Goal: Use online tool/utility: Utilize a website feature to perform a specific function

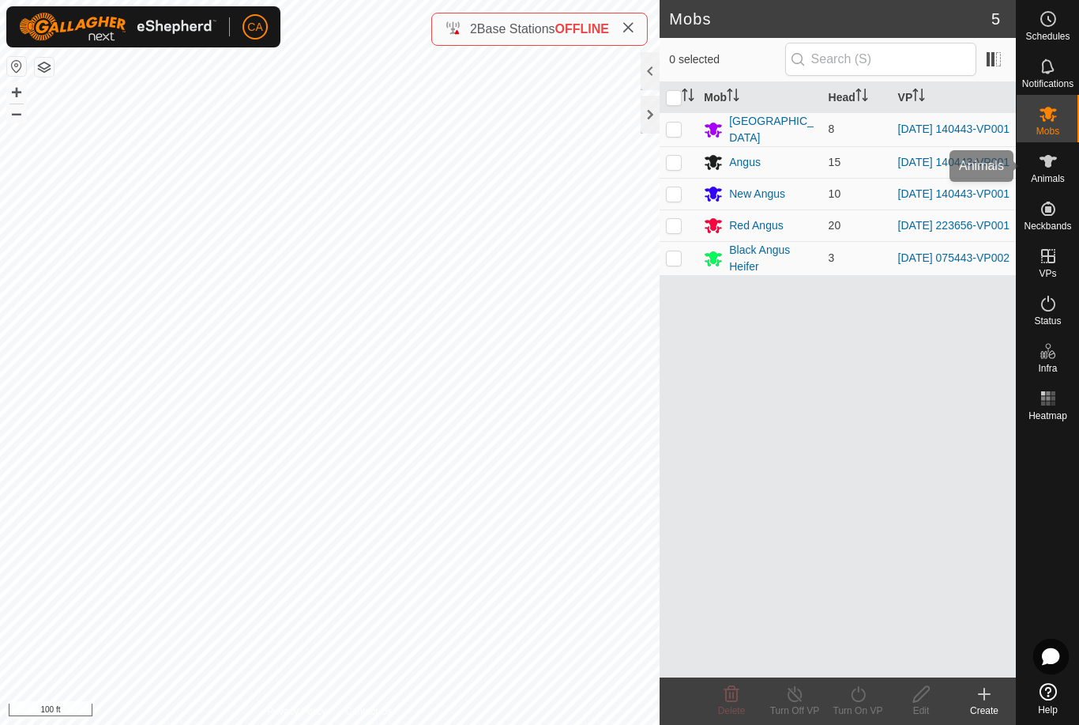
click at [1058, 169] on es-animals-svg-icon at bounding box center [1048, 161] width 28 height 25
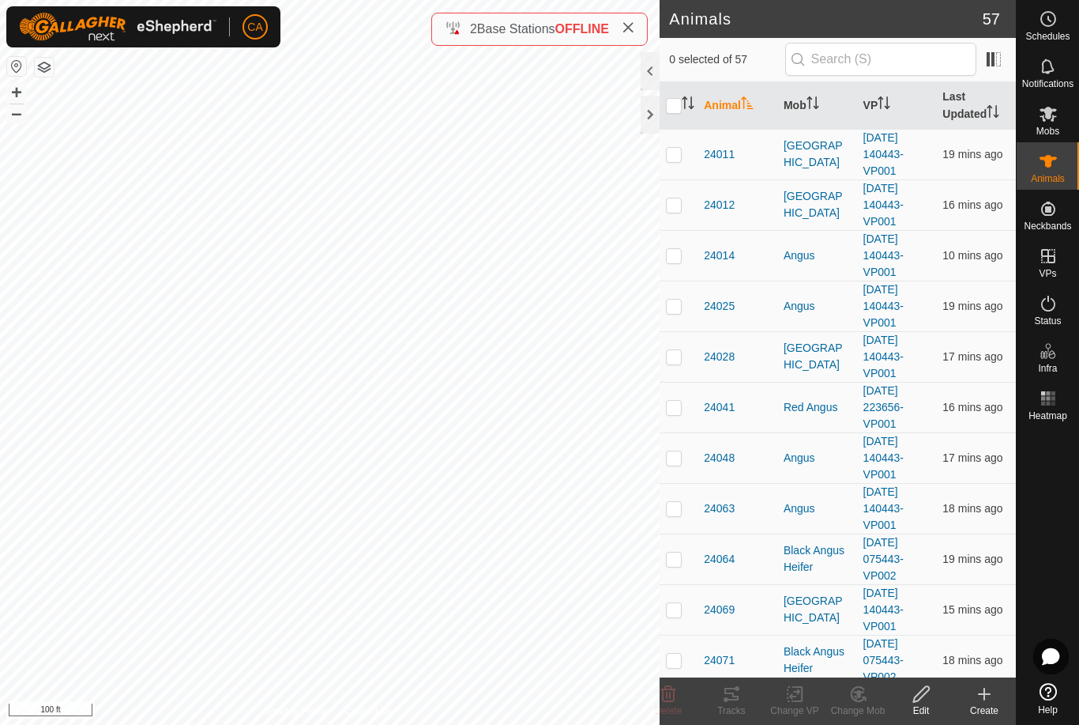
click at [795, 111] on th "Mob" at bounding box center [817, 105] width 80 height 47
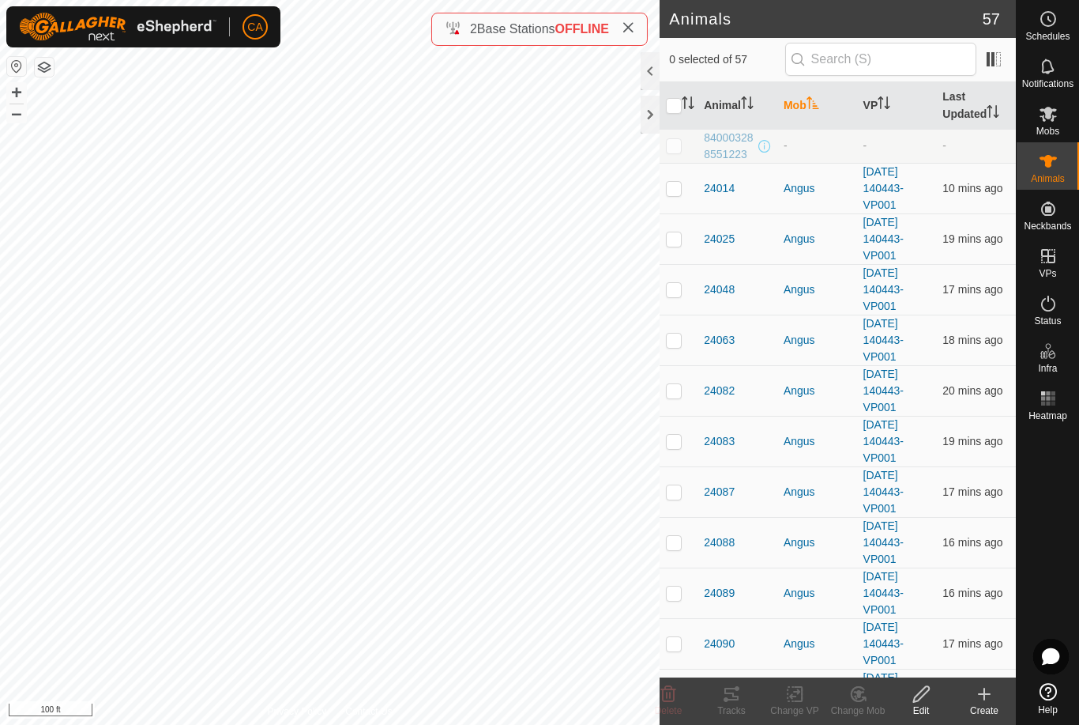
click at [679, 195] on td at bounding box center [679, 188] width 38 height 51
checkbox input "true"
click at [676, 241] on p-checkbox at bounding box center [674, 238] width 16 height 13
checkbox input "true"
click at [670, 307] on td at bounding box center [679, 289] width 38 height 51
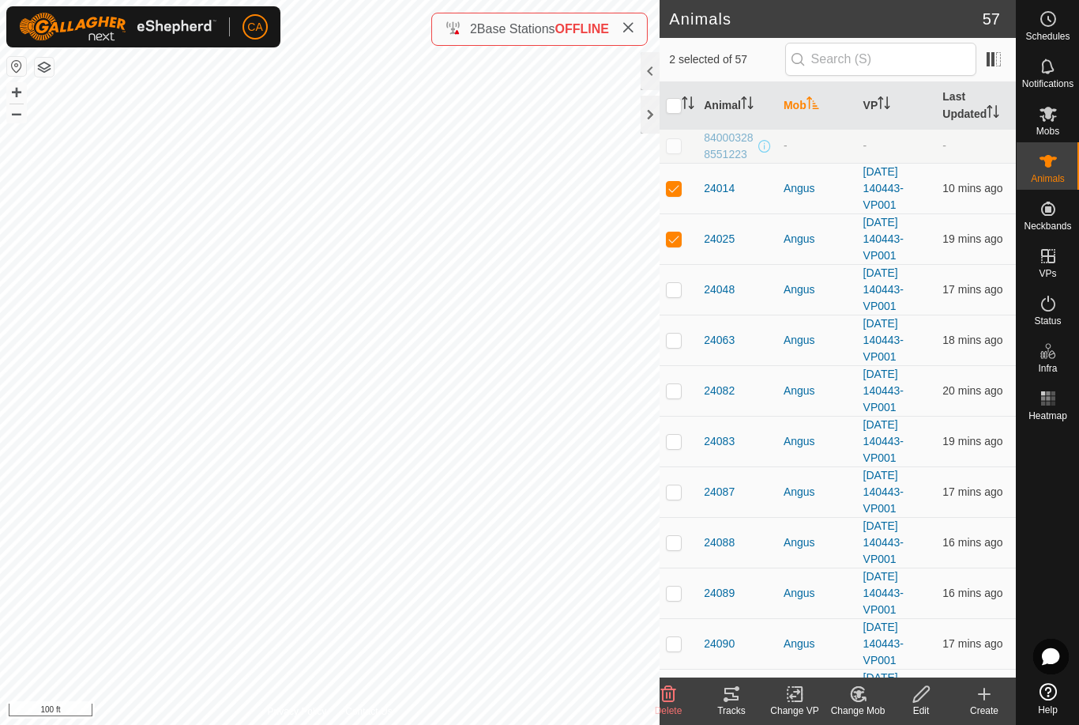
checkbox input "true"
click at [679, 361] on td at bounding box center [679, 339] width 38 height 51
checkbox input "true"
click at [677, 390] on p-checkbox at bounding box center [674, 390] width 16 height 13
checkbox input "true"
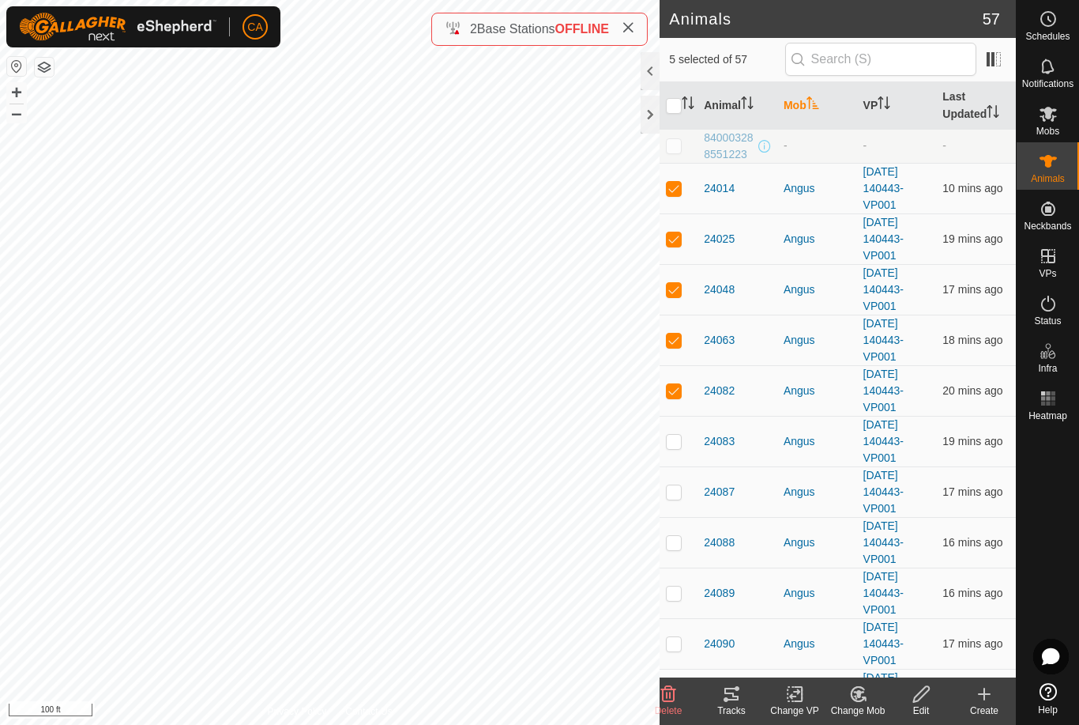
click at [679, 645] on p-checkbox at bounding box center [674, 643] width 16 height 13
checkbox input "true"
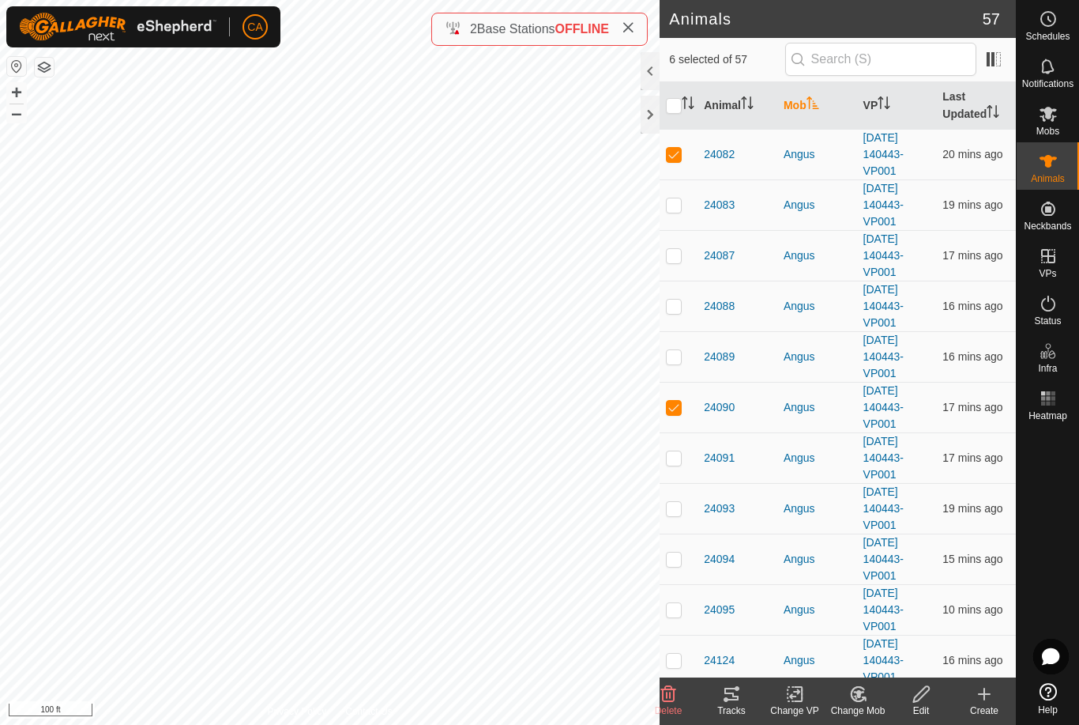
scroll to position [254, 0]
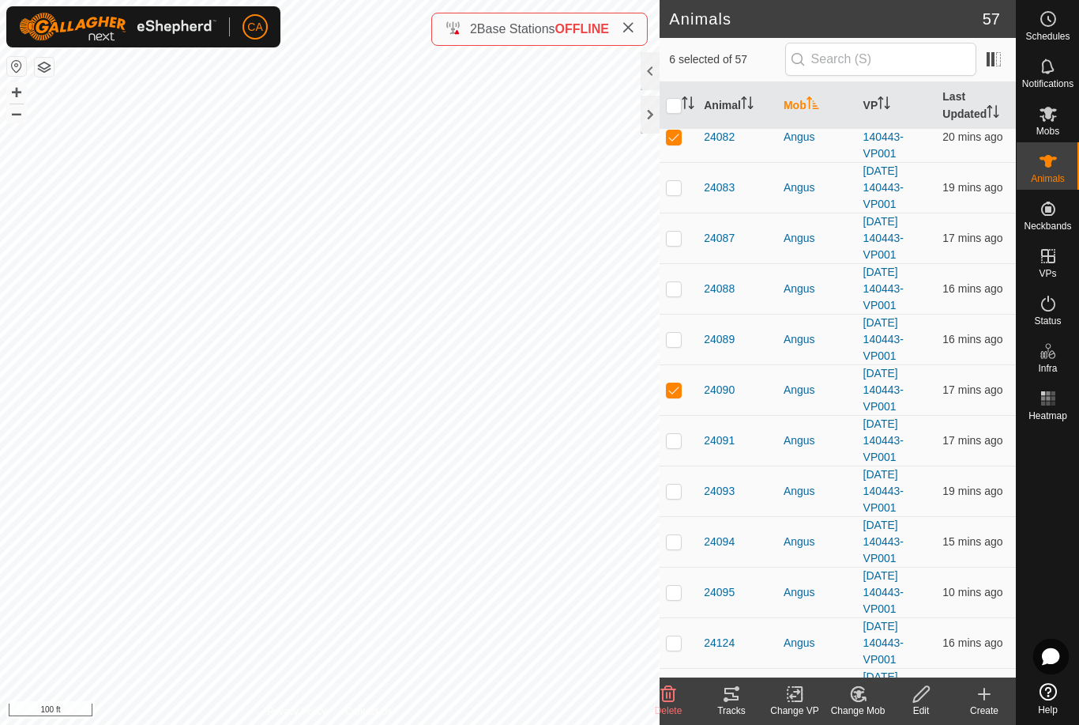
click at [679, 585] on p-checkbox at bounding box center [674, 591] width 16 height 13
checkbox input "true"
click at [677, 640] on p-checkbox at bounding box center [674, 642] width 16 height 13
checkbox input "true"
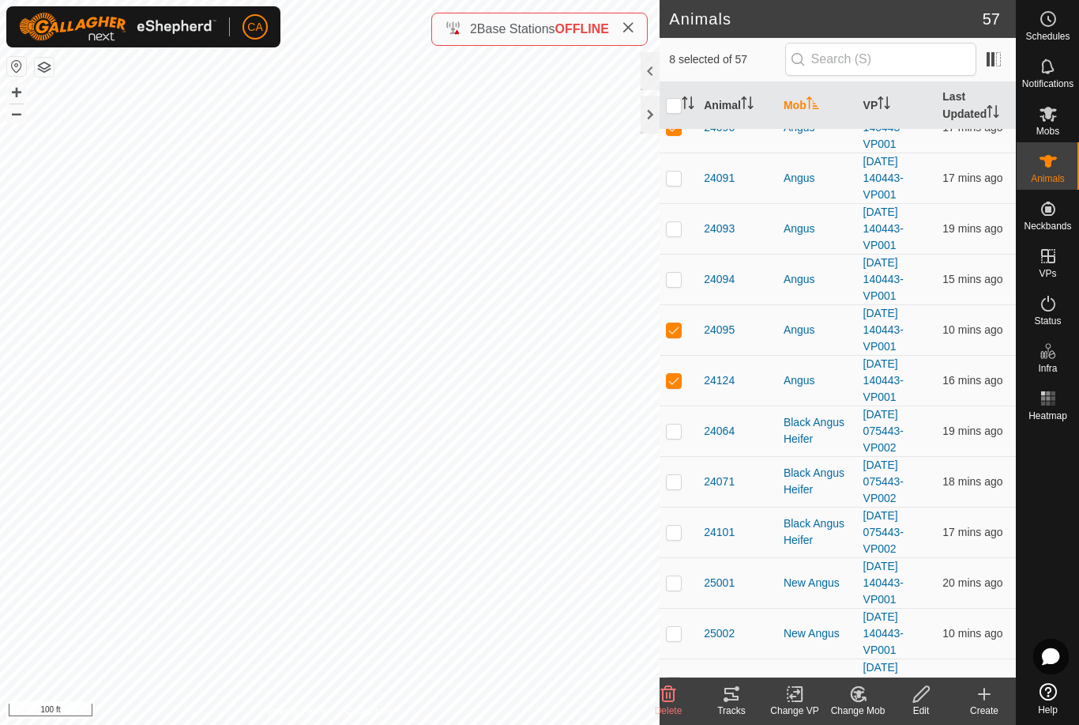
scroll to position [521, 0]
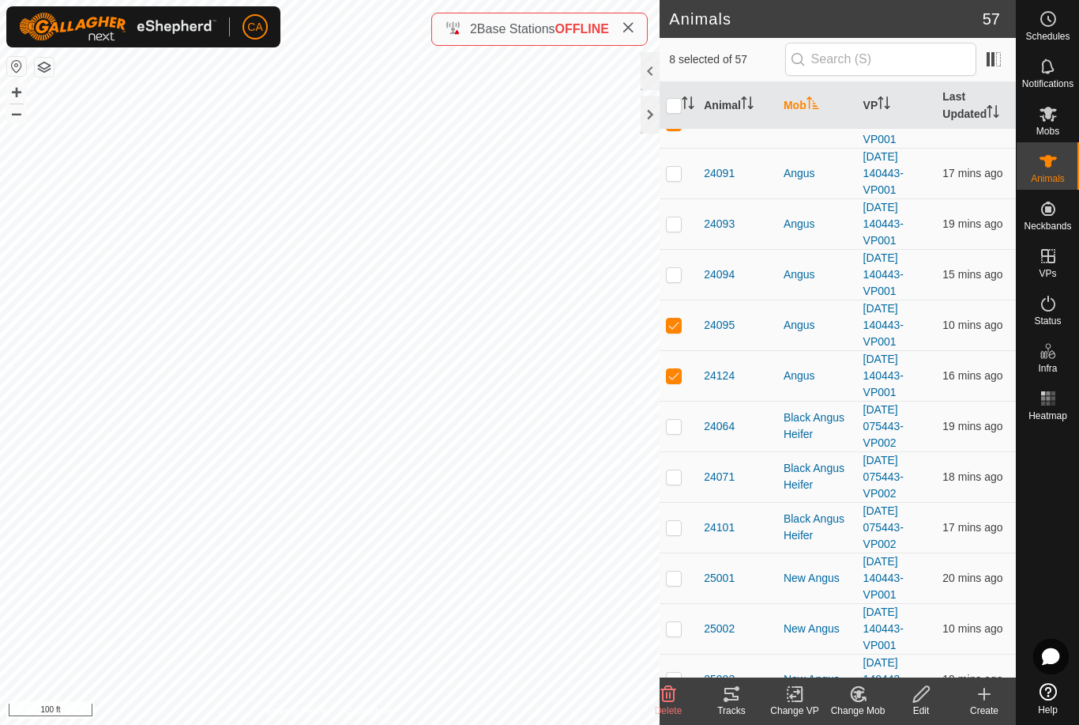
click at [678, 277] on p-checkbox at bounding box center [674, 274] width 16 height 13
checkbox input "true"
click at [672, 223] on p-checkbox at bounding box center [674, 223] width 16 height 13
checkbox input "true"
click at [737, 693] on icon at bounding box center [731, 693] width 19 height 19
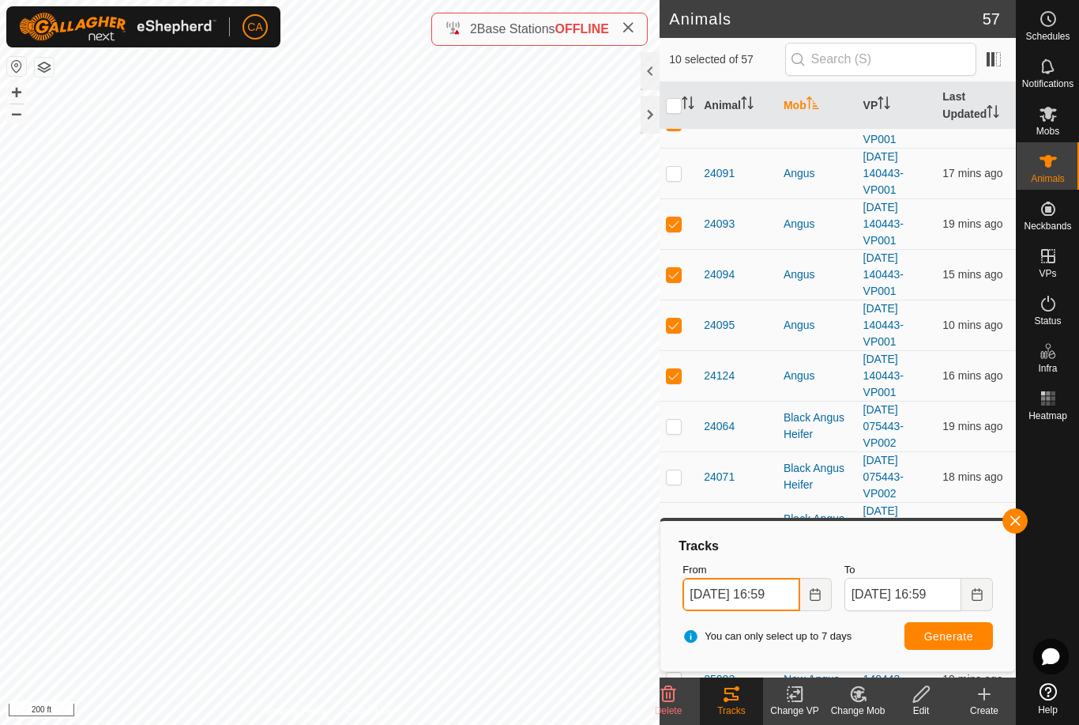
click at [777, 604] on input "[DATE] 16:59" at bounding box center [741, 594] width 117 height 33
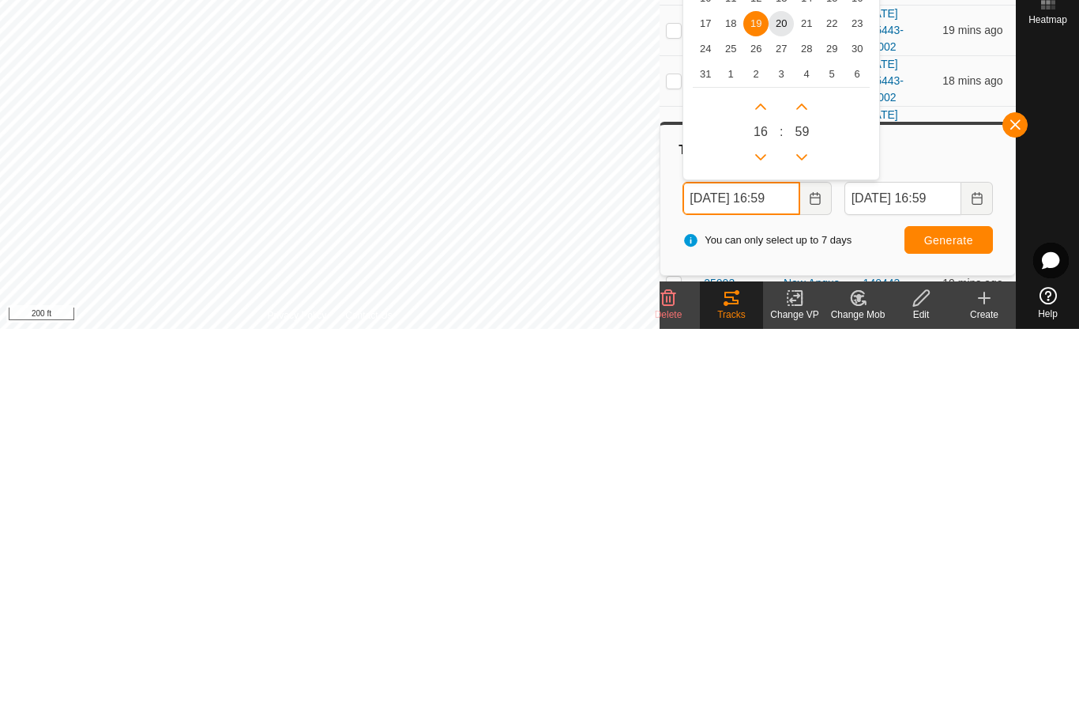
click at [747, 578] on input "[DATE] 16:59" at bounding box center [741, 594] width 117 height 33
click at [763, 496] on icon "Next Hour" at bounding box center [761, 502] width 13 height 13
click at [763, 490] on button "Next Hour" at bounding box center [760, 502] width 25 height 25
click at [759, 490] on button "Next Hour" at bounding box center [760, 502] width 25 height 25
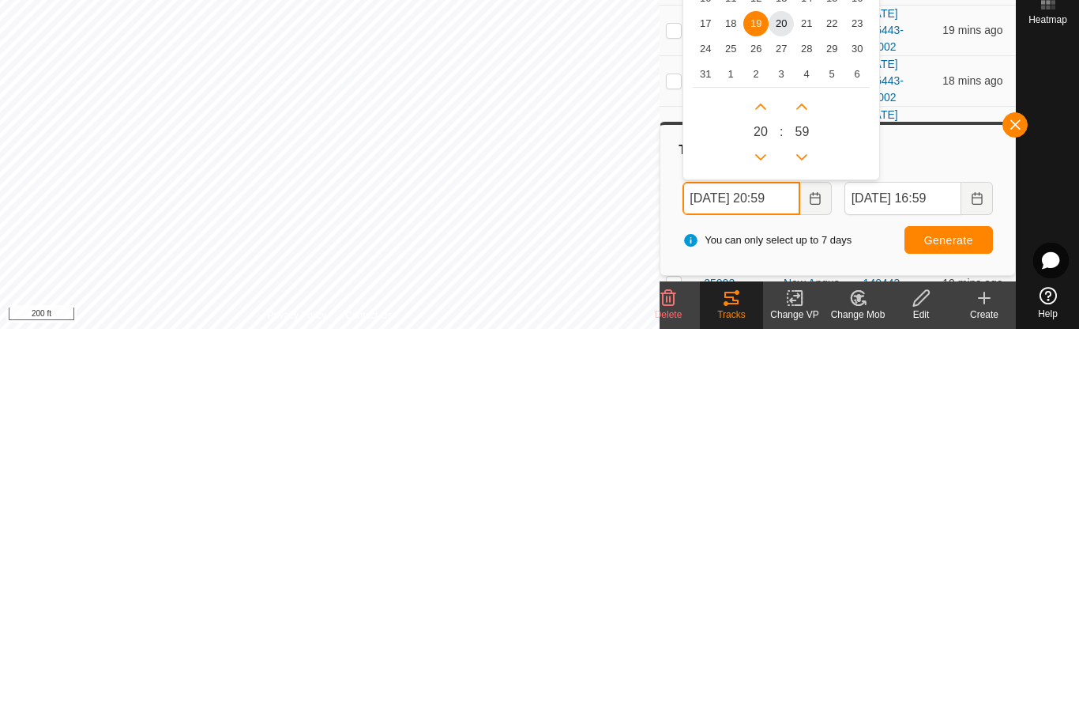
click at [765, 496] on icon "Next Hour" at bounding box center [761, 502] width 13 height 13
click at [765, 490] on button "Next Hour" at bounding box center [760, 502] width 25 height 25
click at [759, 490] on button "Next Hour" at bounding box center [760, 502] width 25 height 25
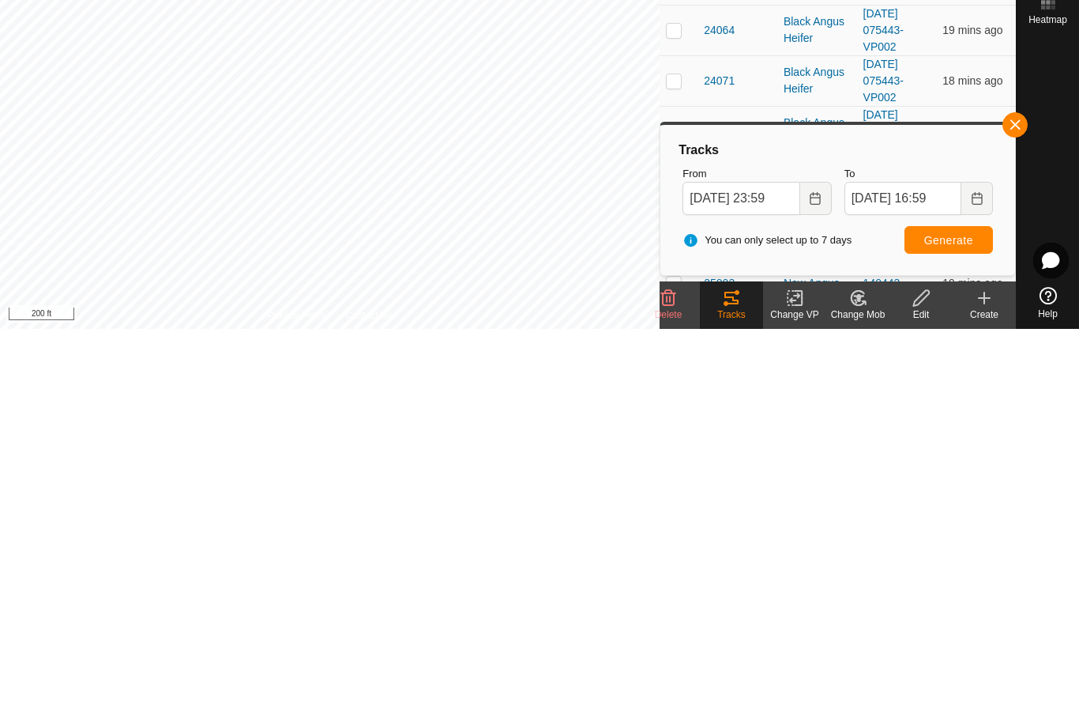
click at [959, 630] on span "Generate" at bounding box center [948, 636] width 49 height 13
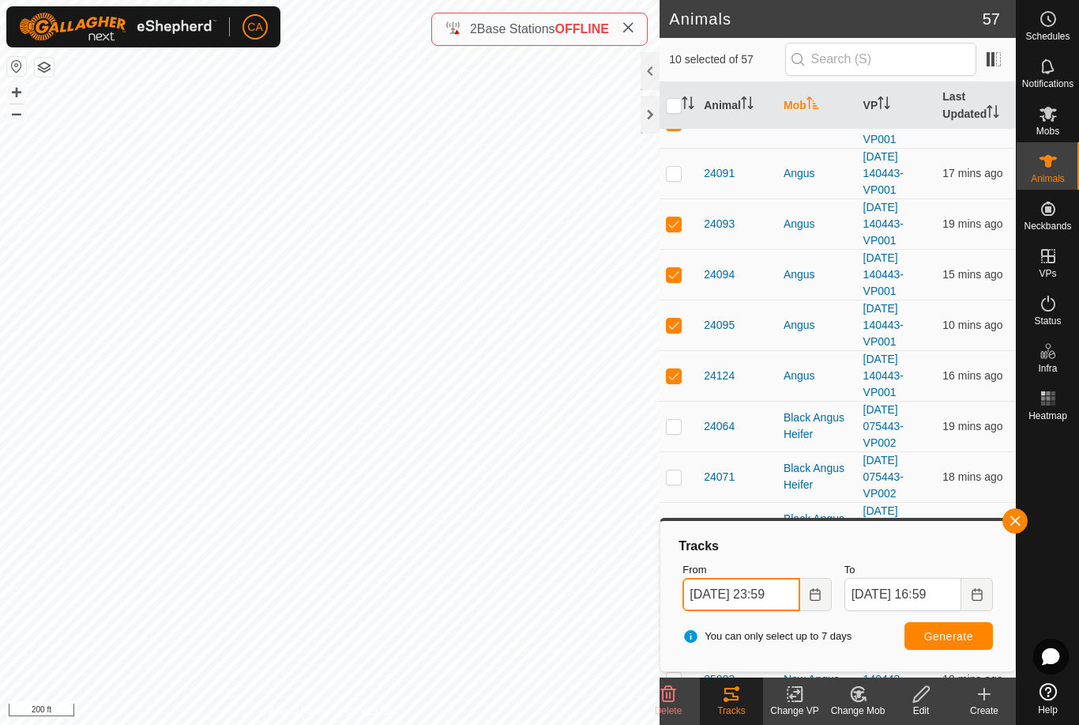
click at [754, 598] on input "[DATE] 23:59" at bounding box center [741, 594] width 117 height 33
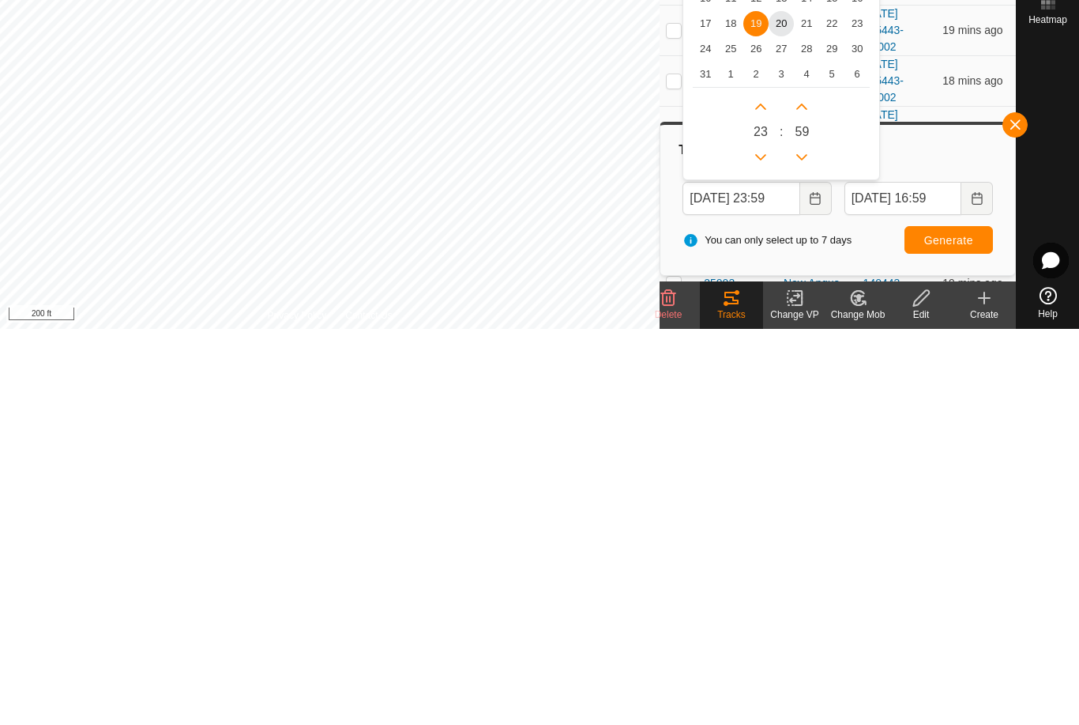
click at [783, 407] on span "20" at bounding box center [781, 419] width 25 height 25
type input "[DATE] 23:59"
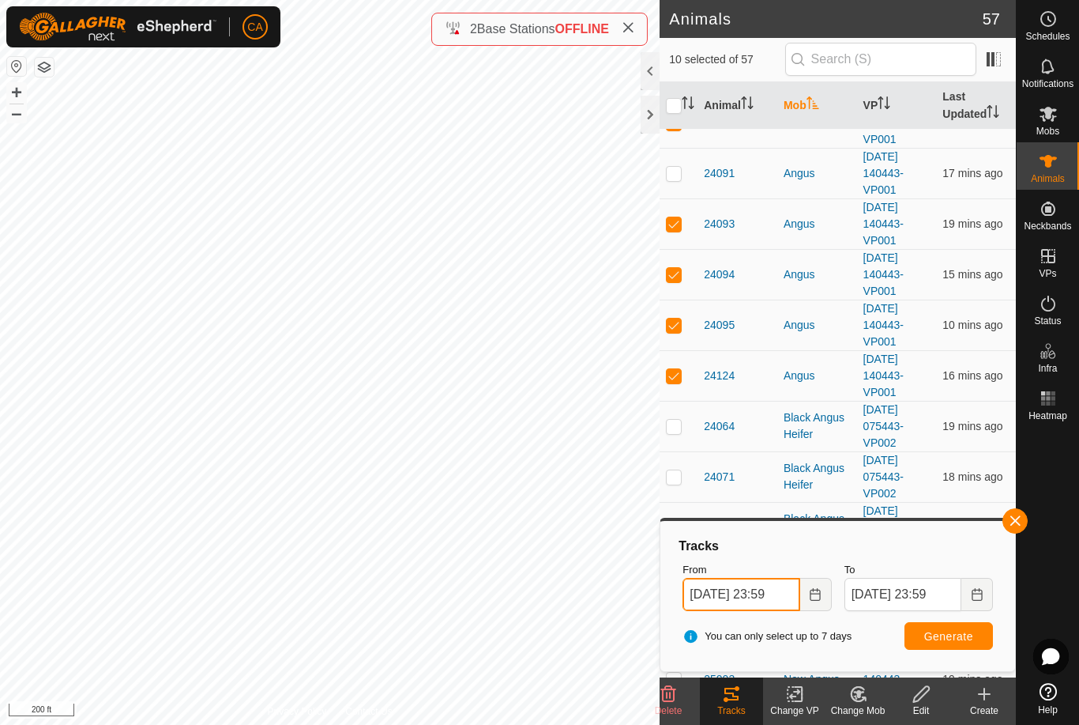
click at [733, 590] on input "[DATE] 23:59" at bounding box center [741, 594] width 117 height 33
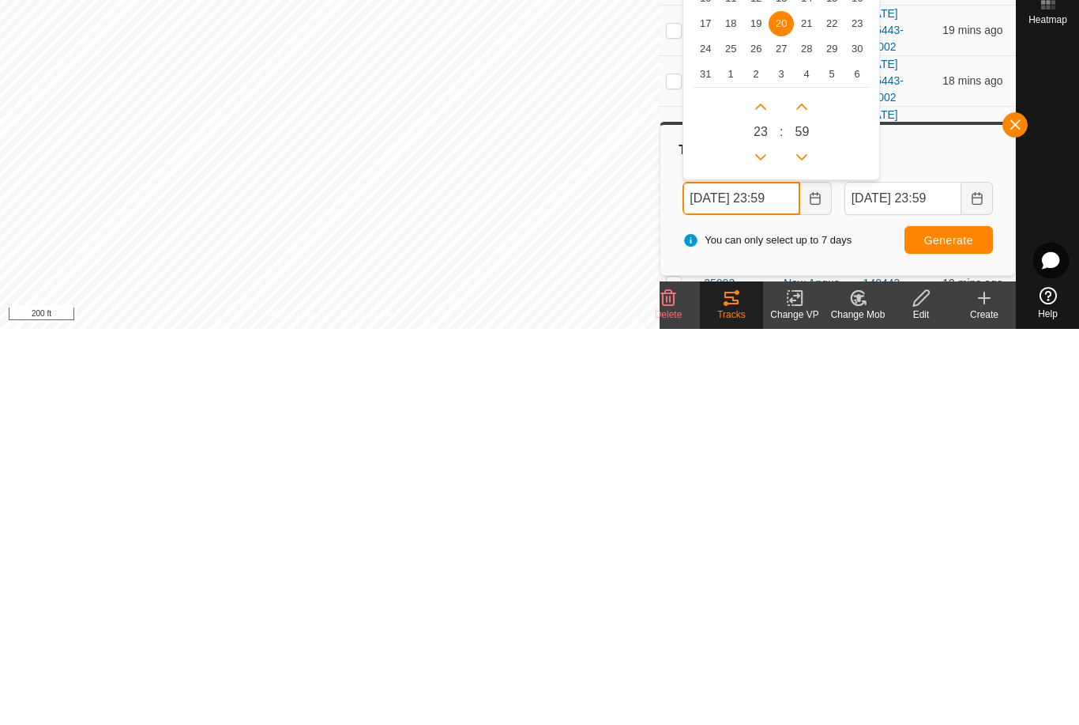
click at [755, 490] on button "Next Hour" at bounding box center [760, 502] width 25 height 25
click at [760, 499] on icon "Next Hour" at bounding box center [760, 502] width 11 height 6
click at [760, 490] on button "Next Hour" at bounding box center [760, 502] width 25 height 25
click at [755, 496] on icon "Next Hour" at bounding box center [761, 502] width 13 height 13
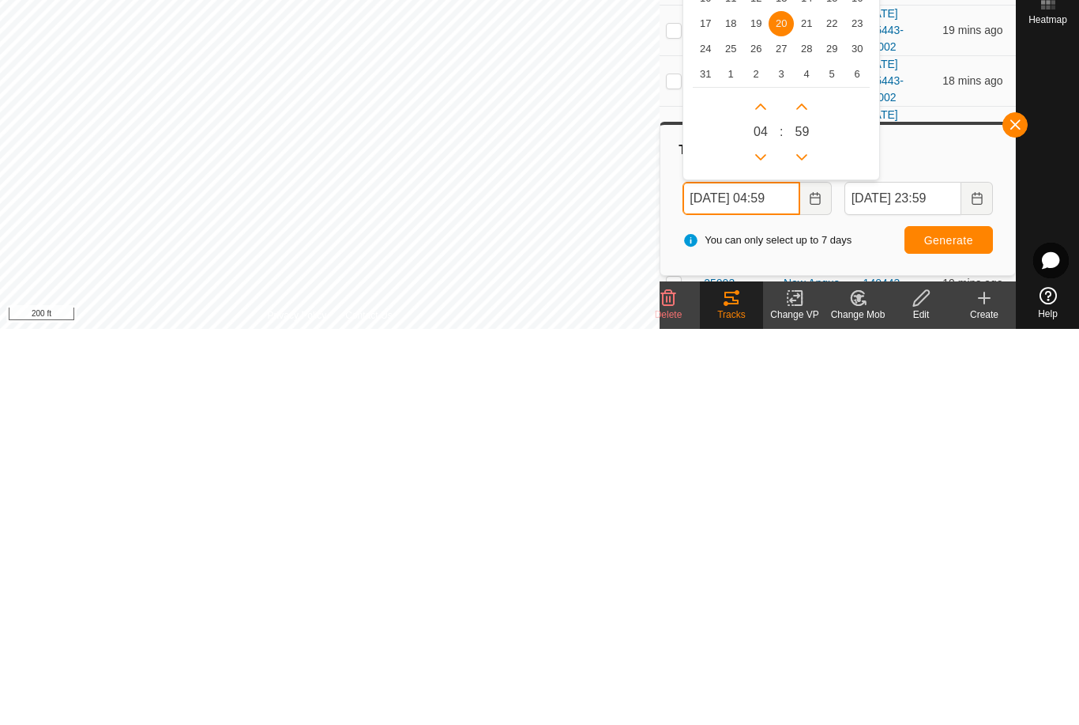
click at [760, 496] on icon "Next Hour" at bounding box center [761, 502] width 13 height 13
click at [759, 490] on button "Next Hour" at bounding box center [760, 502] width 25 height 25
click at [762, 496] on icon "Next Hour" at bounding box center [761, 502] width 13 height 13
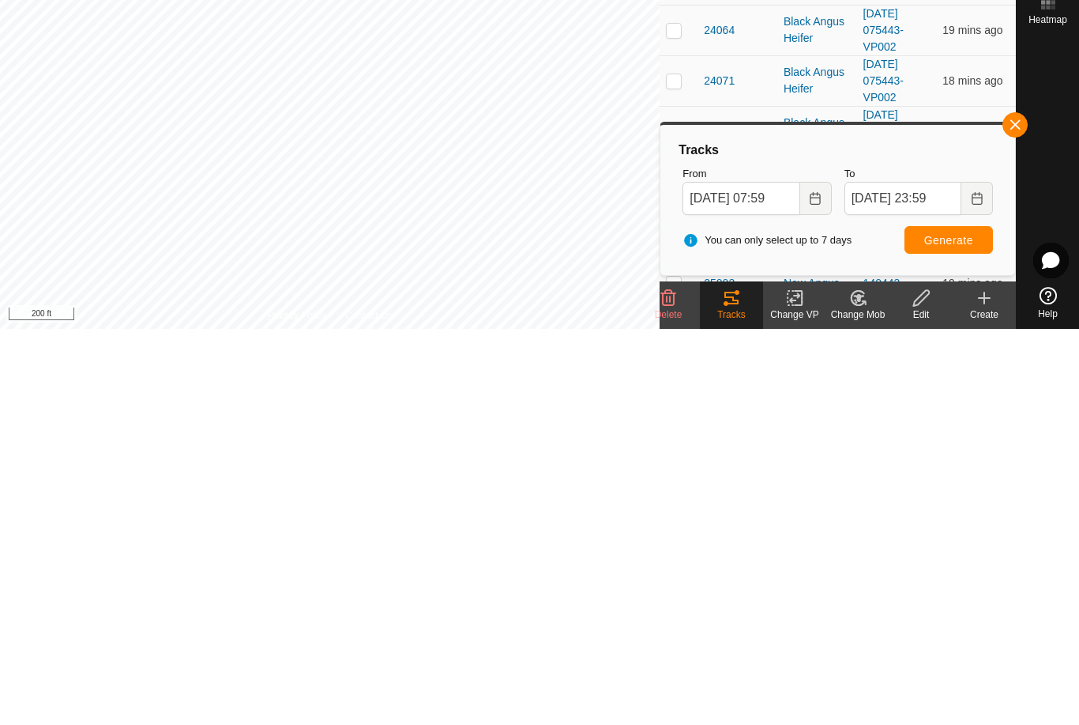
click at [966, 622] on button "Generate" at bounding box center [949, 636] width 88 height 28
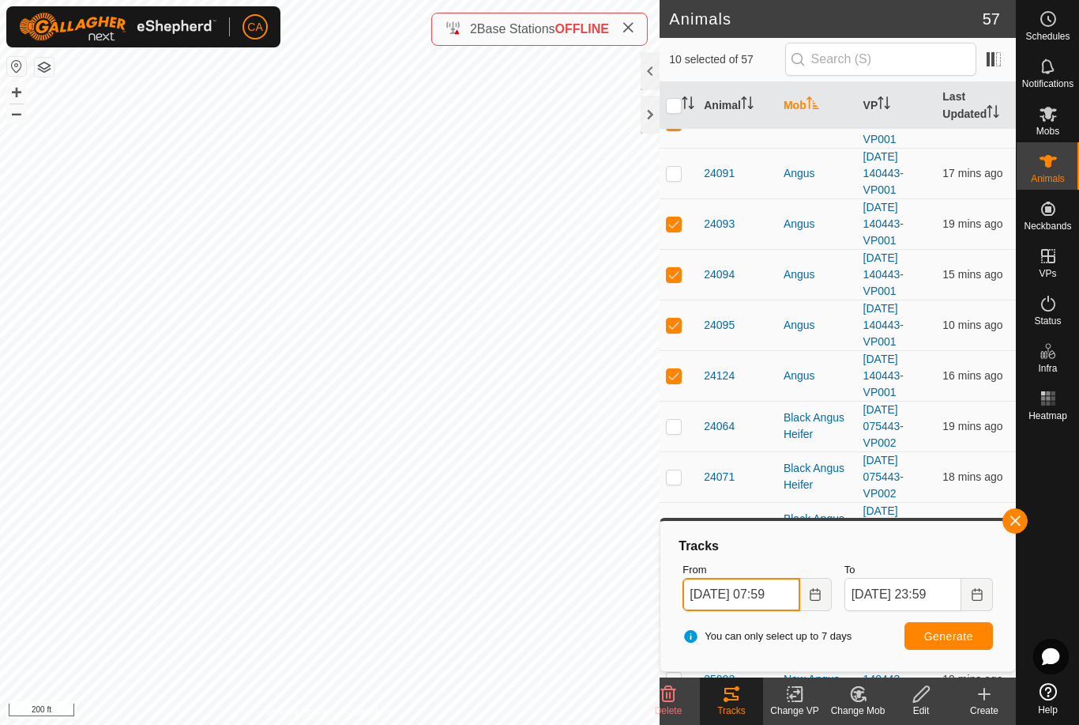
click at [772, 587] on input "[DATE] 07:59" at bounding box center [741, 594] width 117 height 33
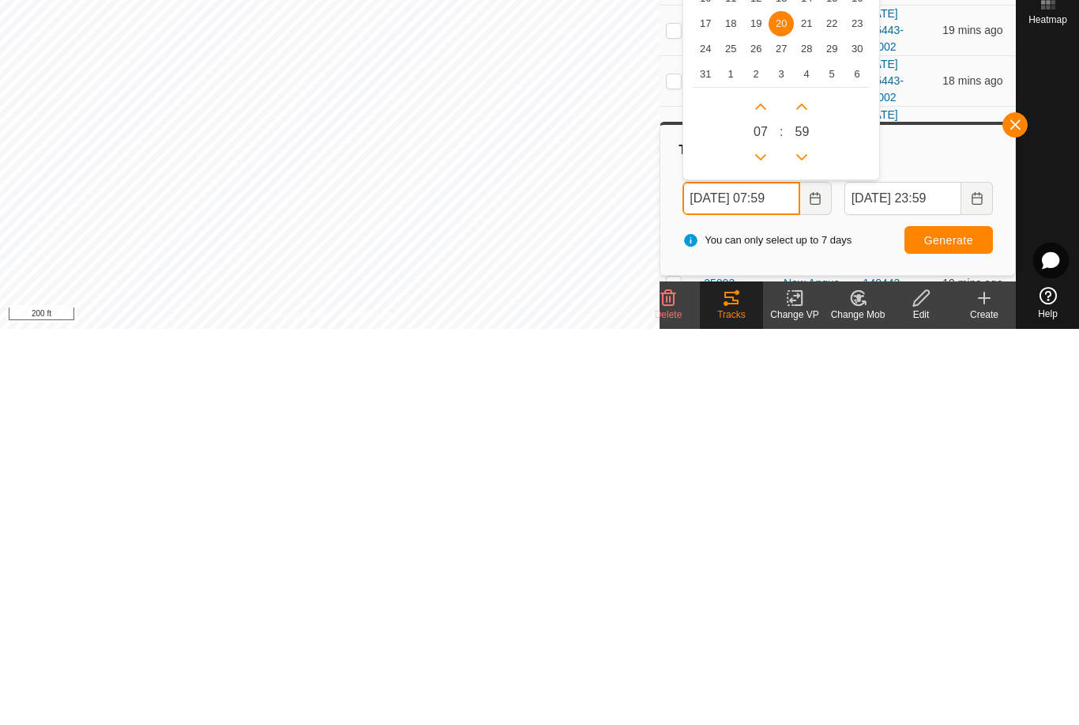
click at [758, 496] on icon "Next Hour" at bounding box center [761, 502] width 13 height 13
click at [757, 490] on button "Next Hour" at bounding box center [760, 502] width 25 height 25
click at [761, 496] on icon "Next Hour" at bounding box center [761, 502] width 13 height 13
click at [760, 496] on icon "Next Hour" at bounding box center [761, 502] width 13 height 13
click at [766, 496] on icon "Next Hour" at bounding box center [761, 502] width 13 height 13
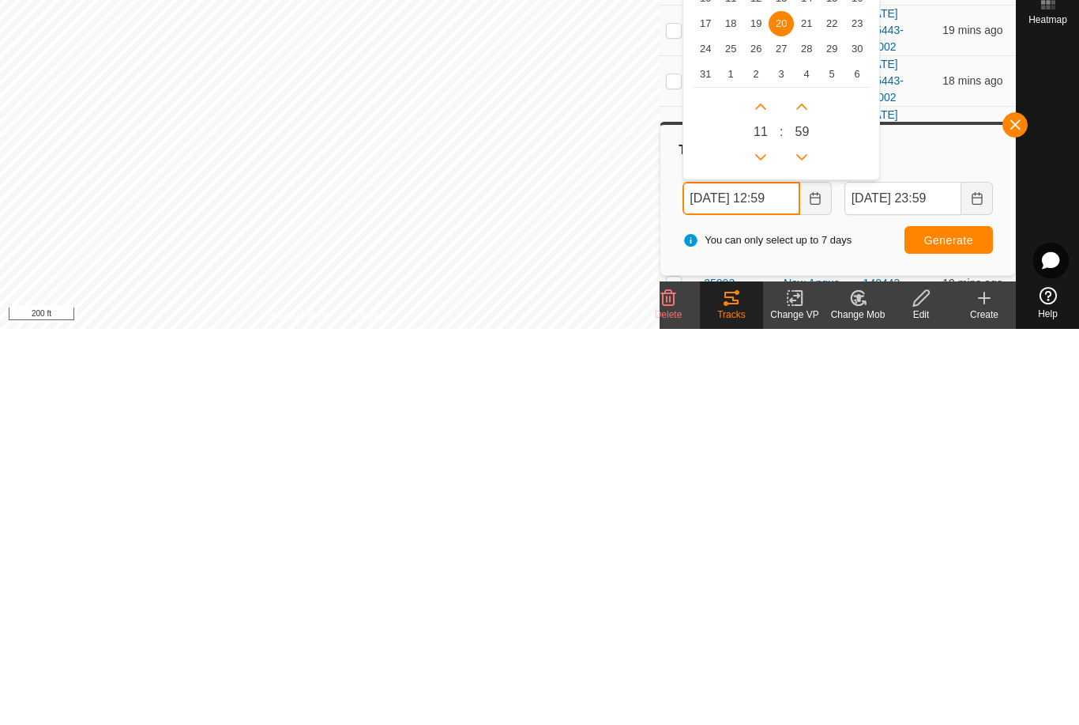
click at [766, 490] on button "Next Hour" at bounding box center [760, 502] width 25 height 25
type input "[DATE] 13:59"
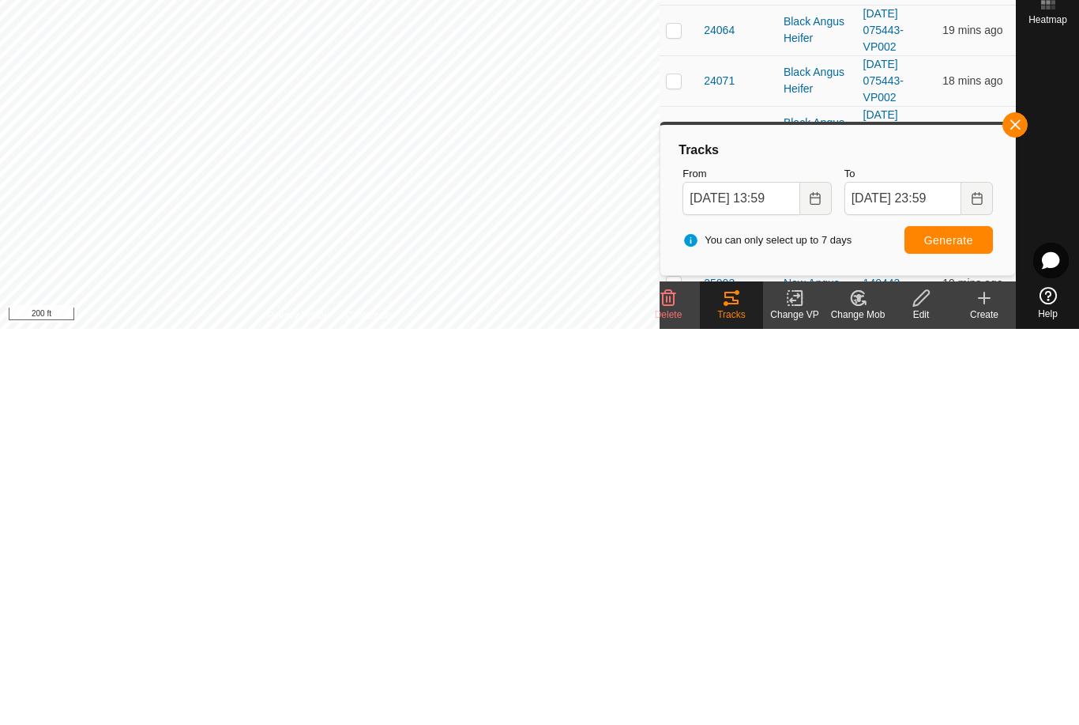
click at [973, 630] on span "Generate" at bounding box center [948, 636] width 49 height 13
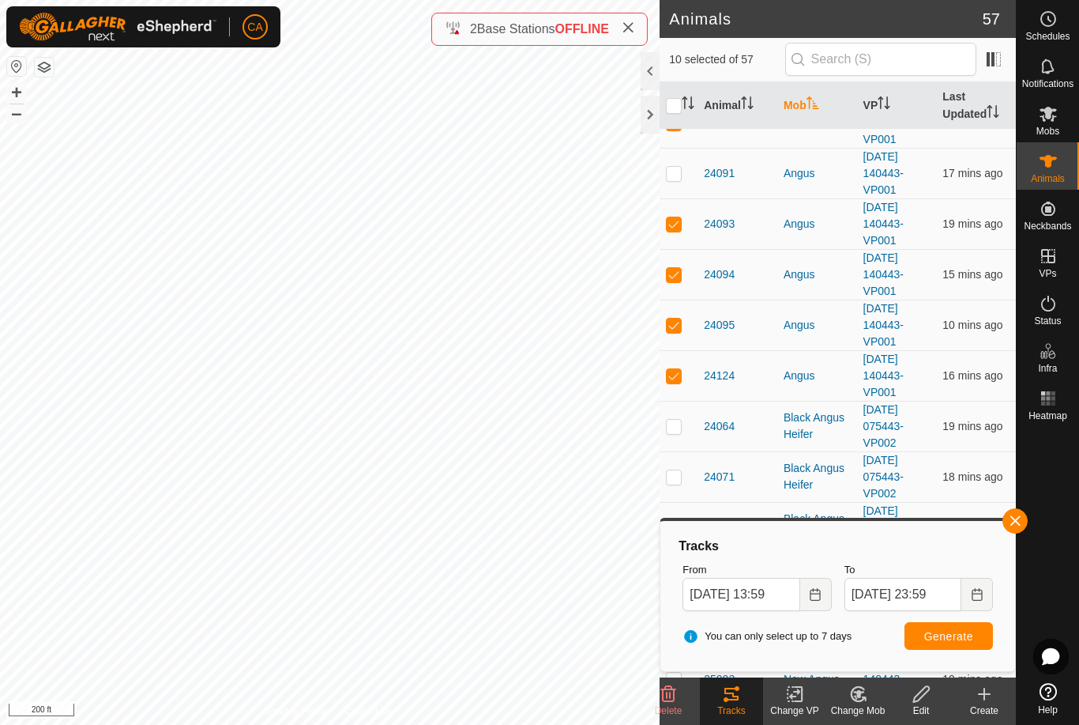
click at [674, 111] on input "checkbox" at bounding box center [674, 106] width 16 height 16
checkbox input "true"
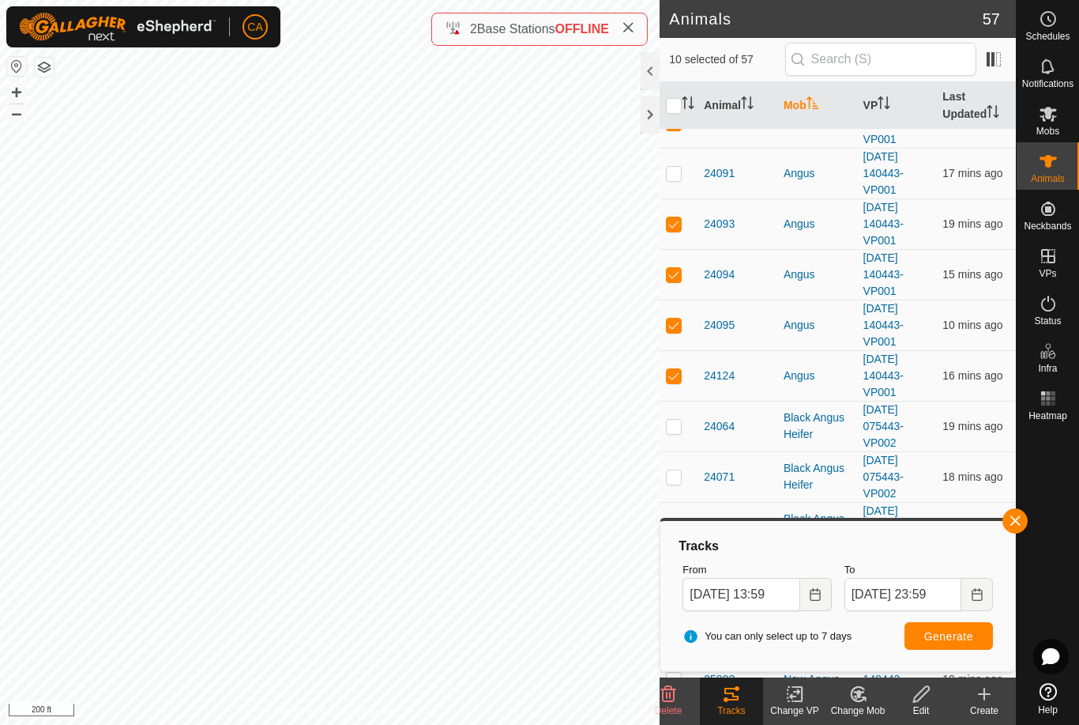
checkbox input "true"
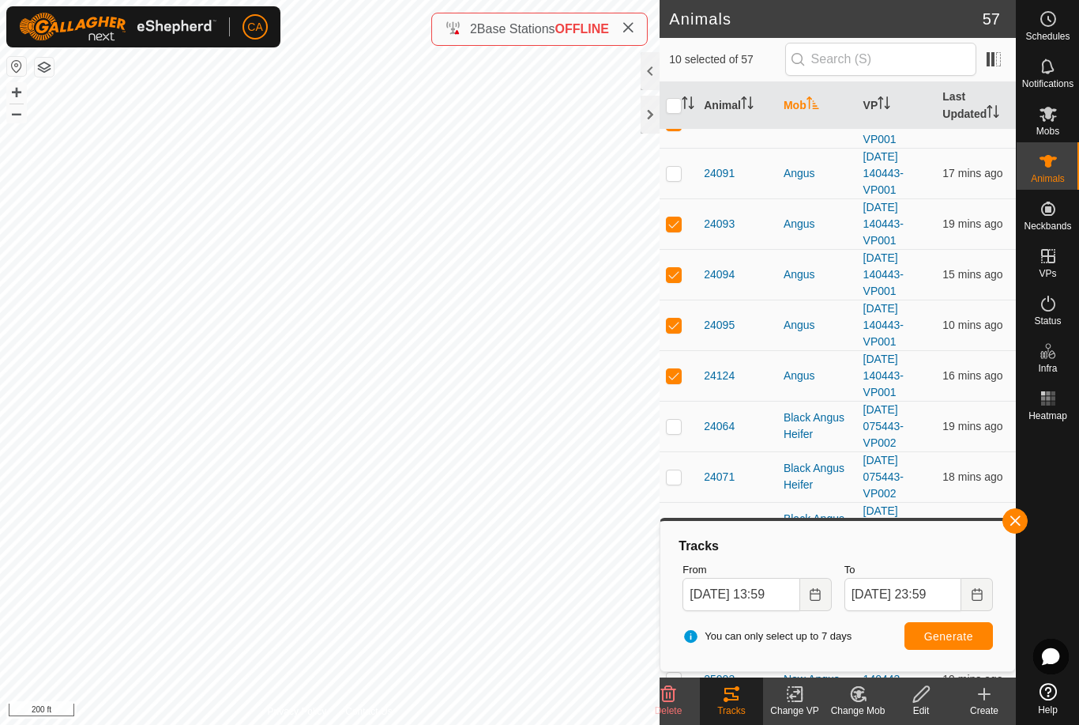
checkbox input "true"
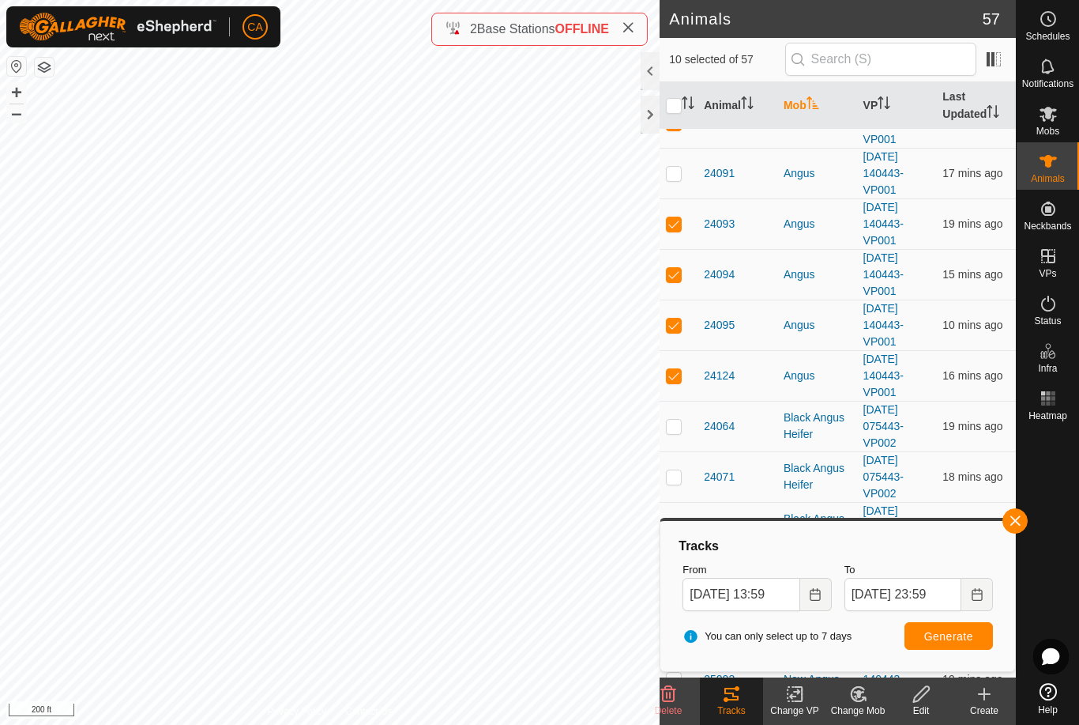
checkbox input "true"
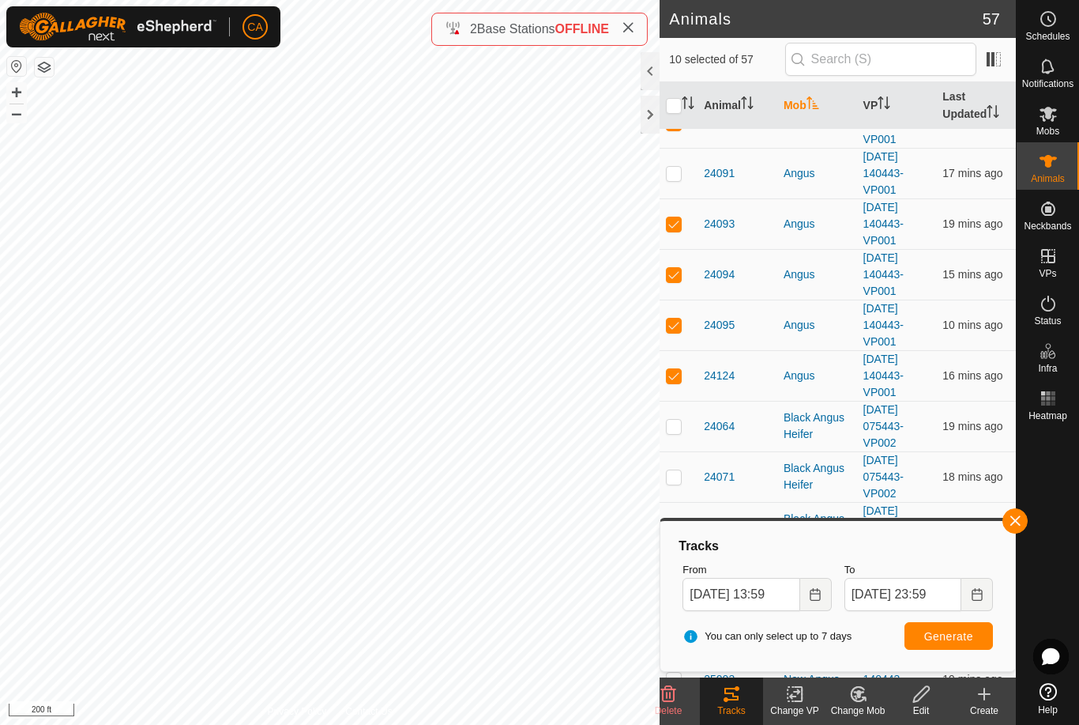
checkbox input "true"
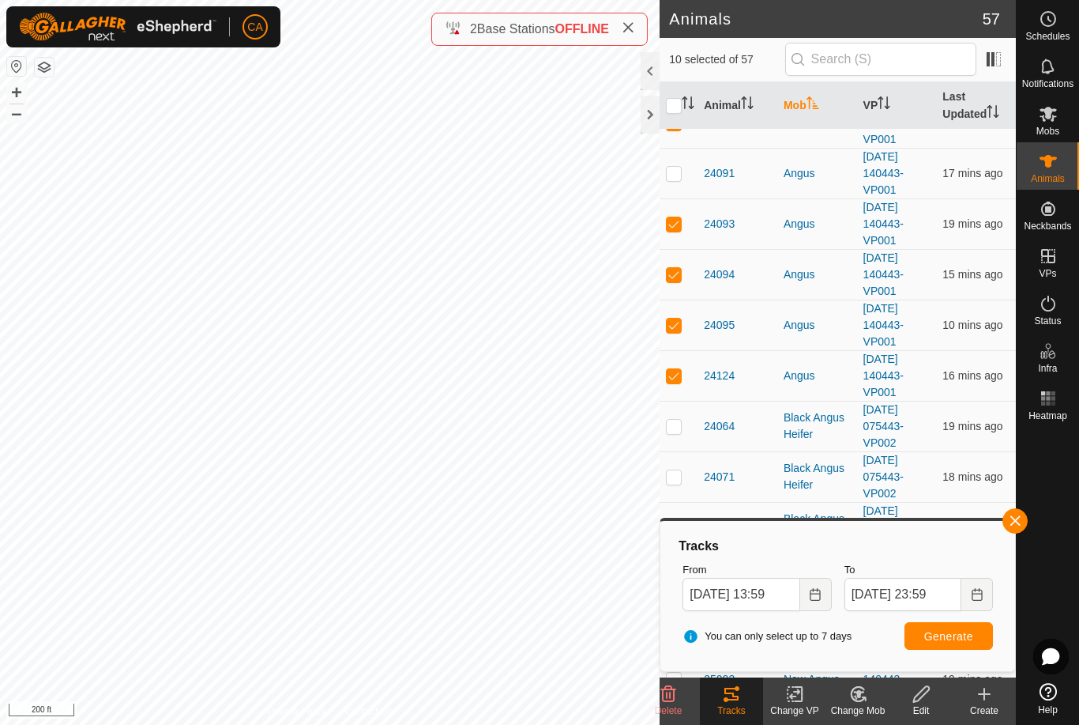
checkbox input "true"
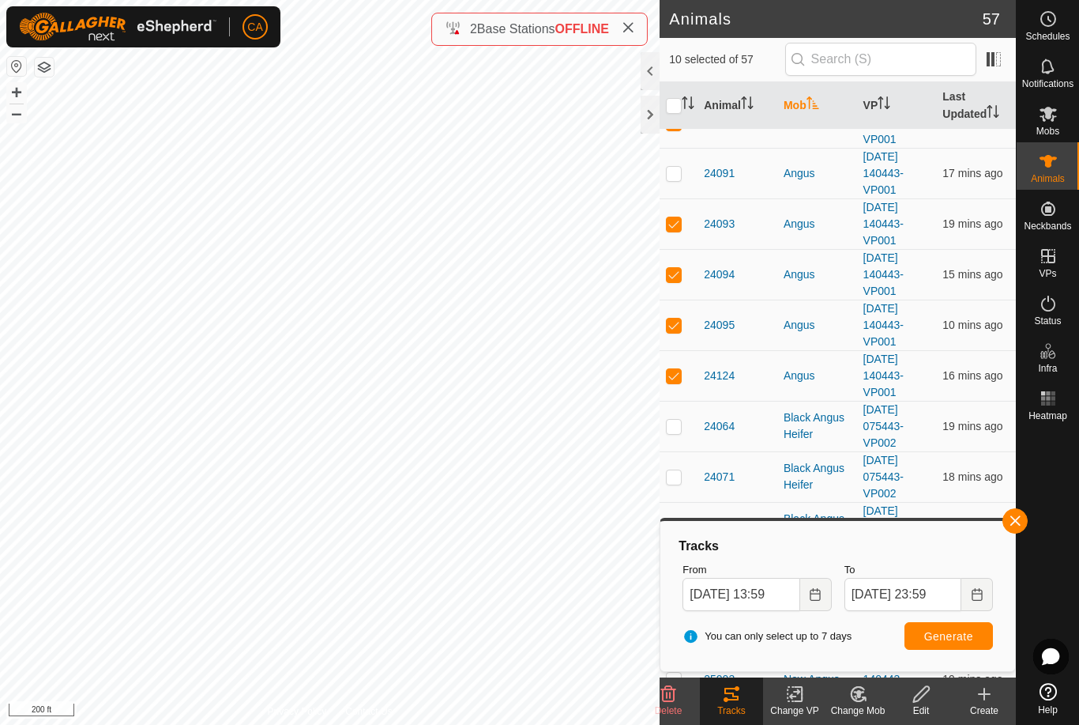
checkbox input "true"
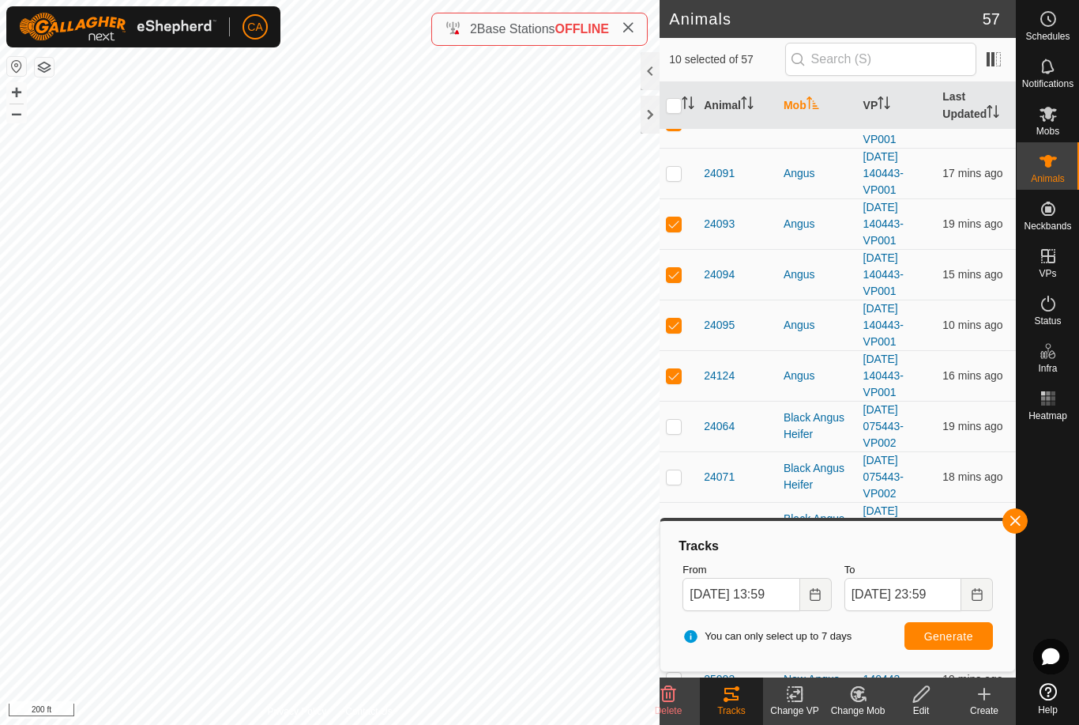
checkbox input "true"
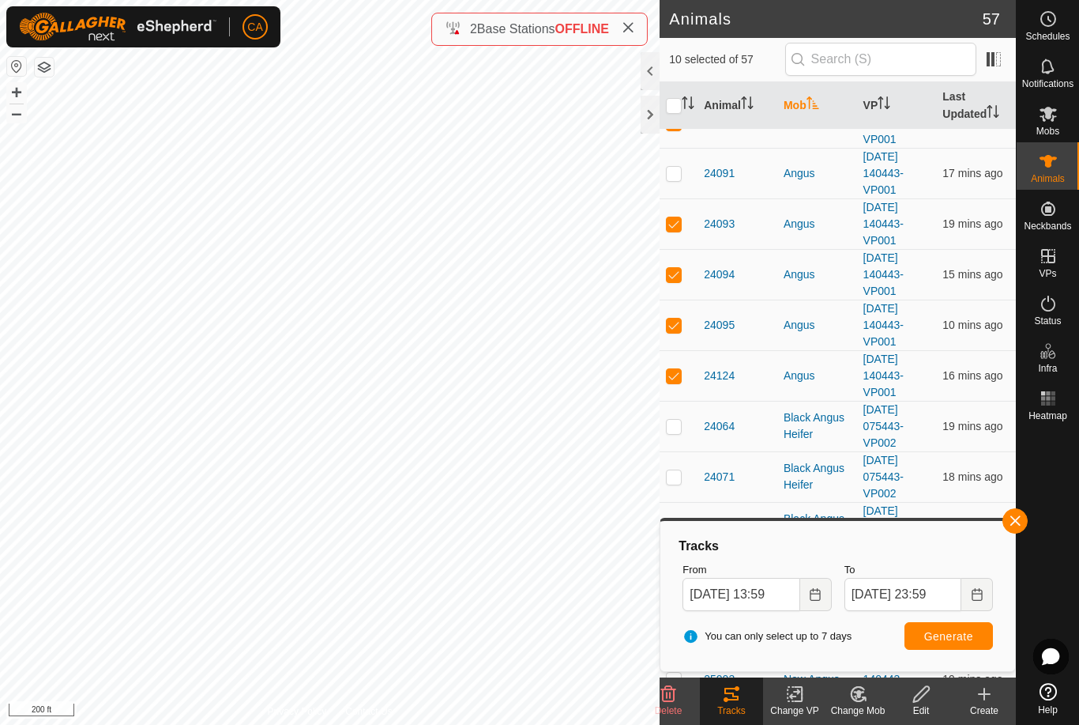
checkbox input "true"
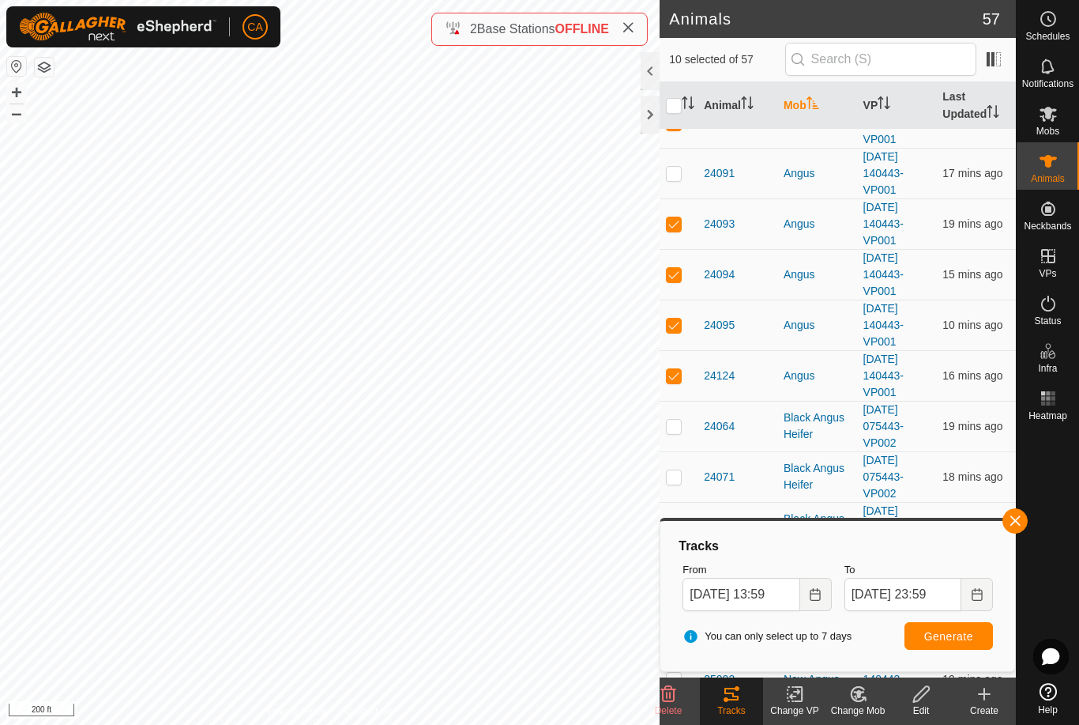
checkbox input "true"
click at [684, 100] on icon "Activate to sort" at bounding box center [688, 102] width 13 height 13
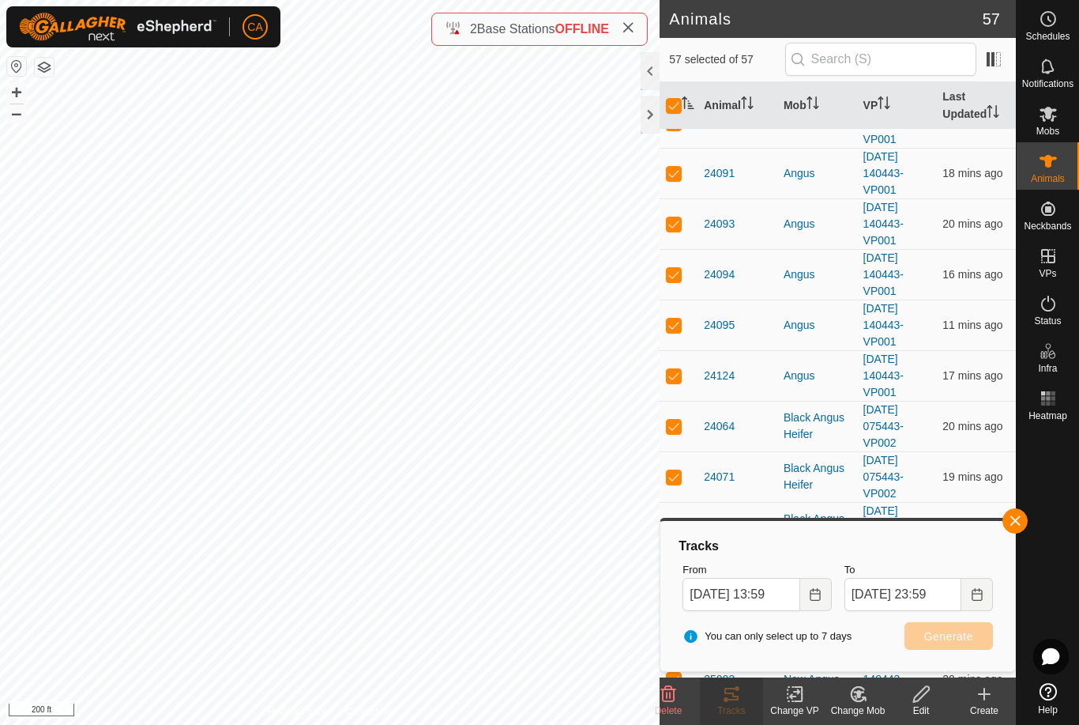
scroll to position [0, 0]
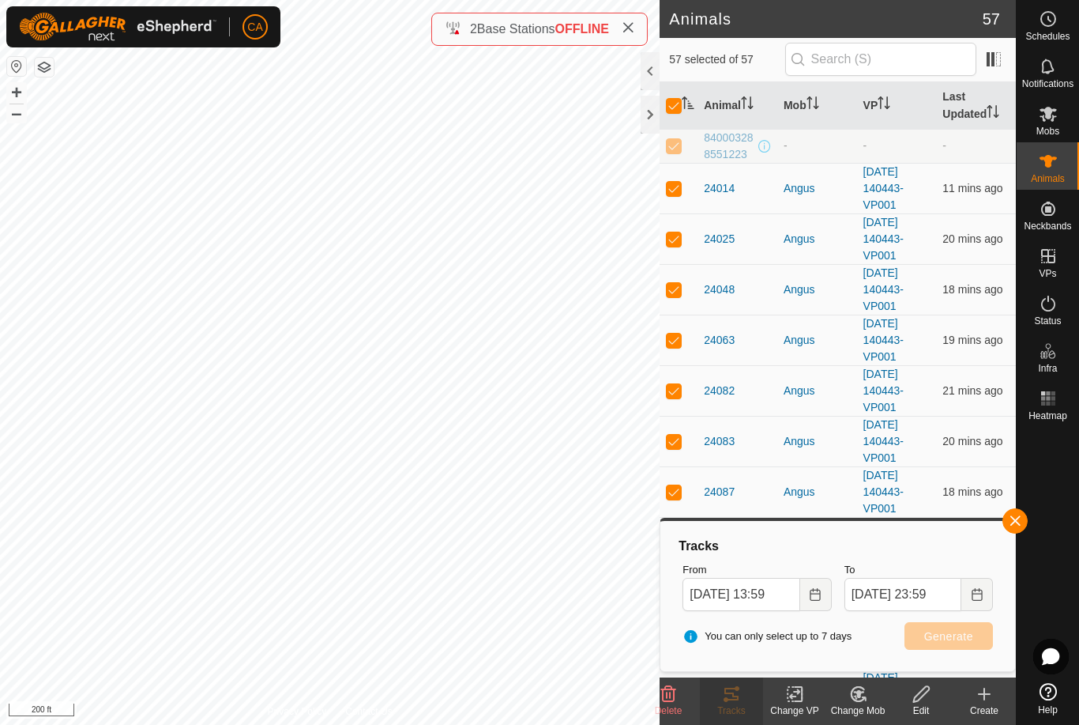
click at [668, 104] on input "checkbox" at bounding box center [674, 106] width 16 height 16
checkbox input "false"
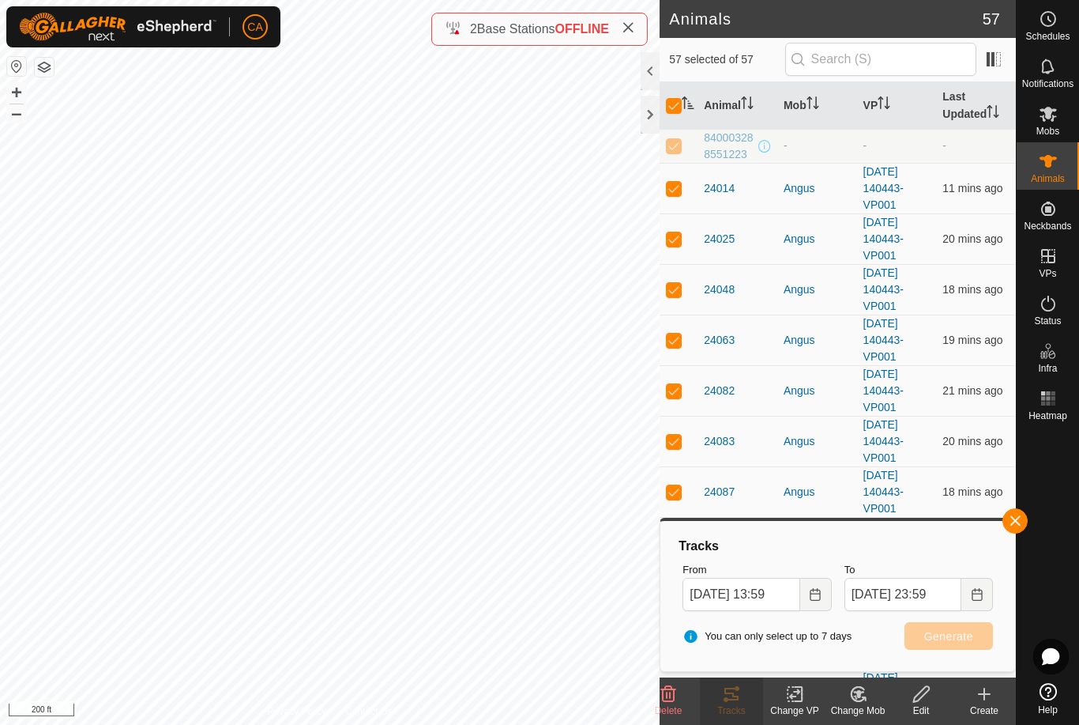
checkbox input "false"
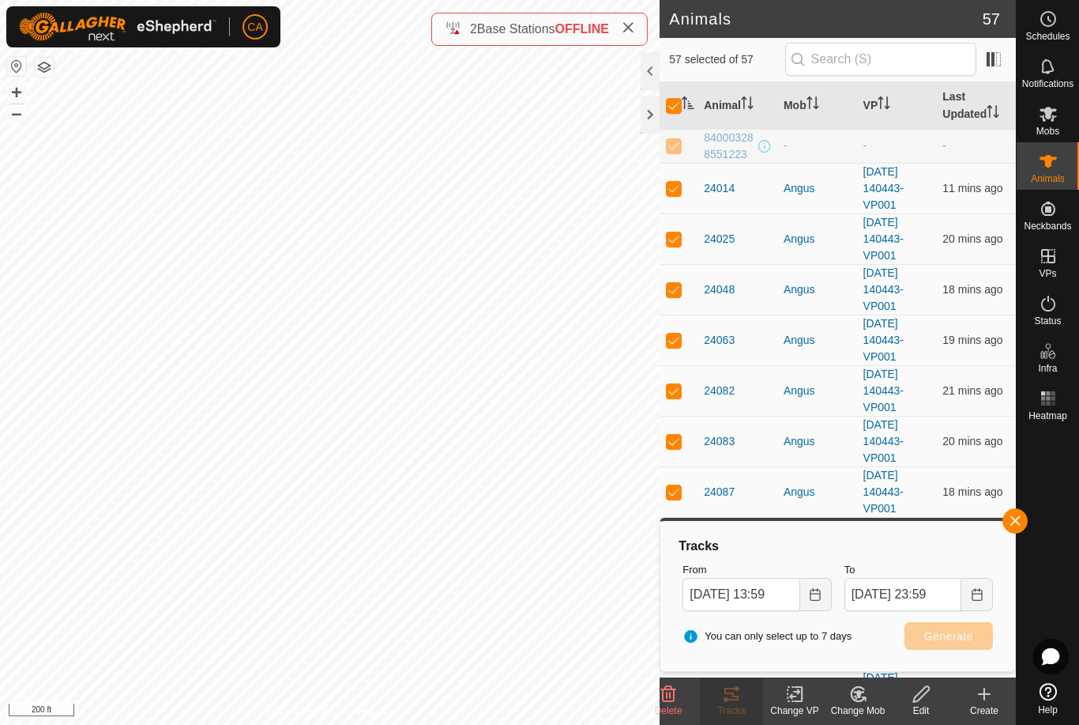
checkbox input "false"
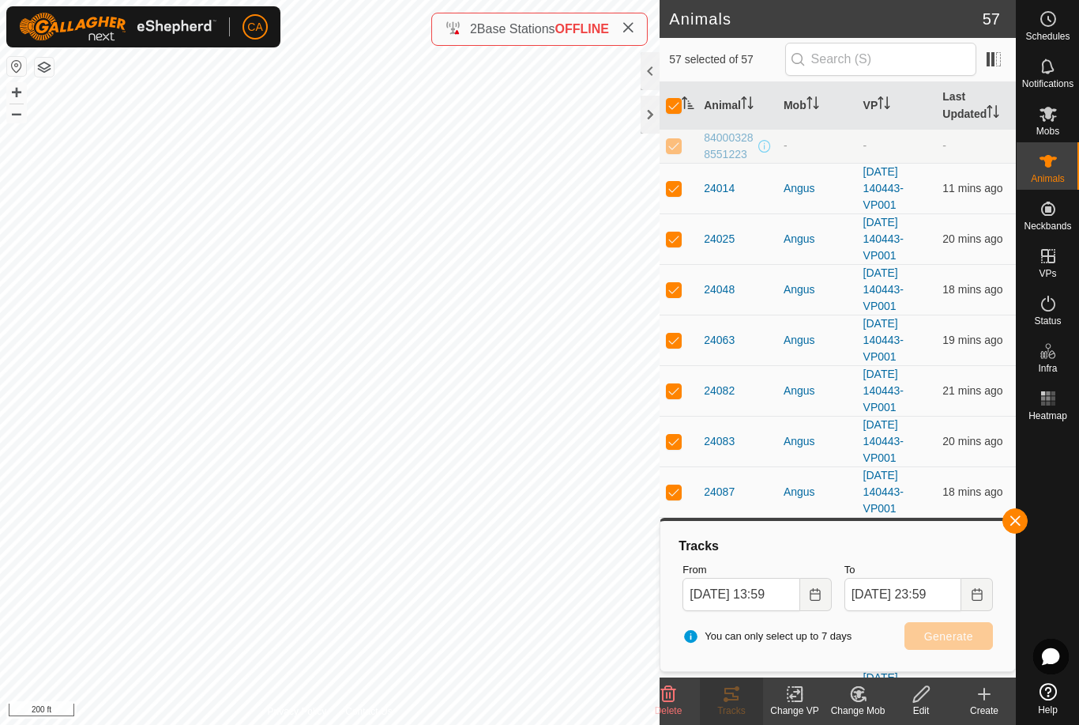
checkbox input "false"
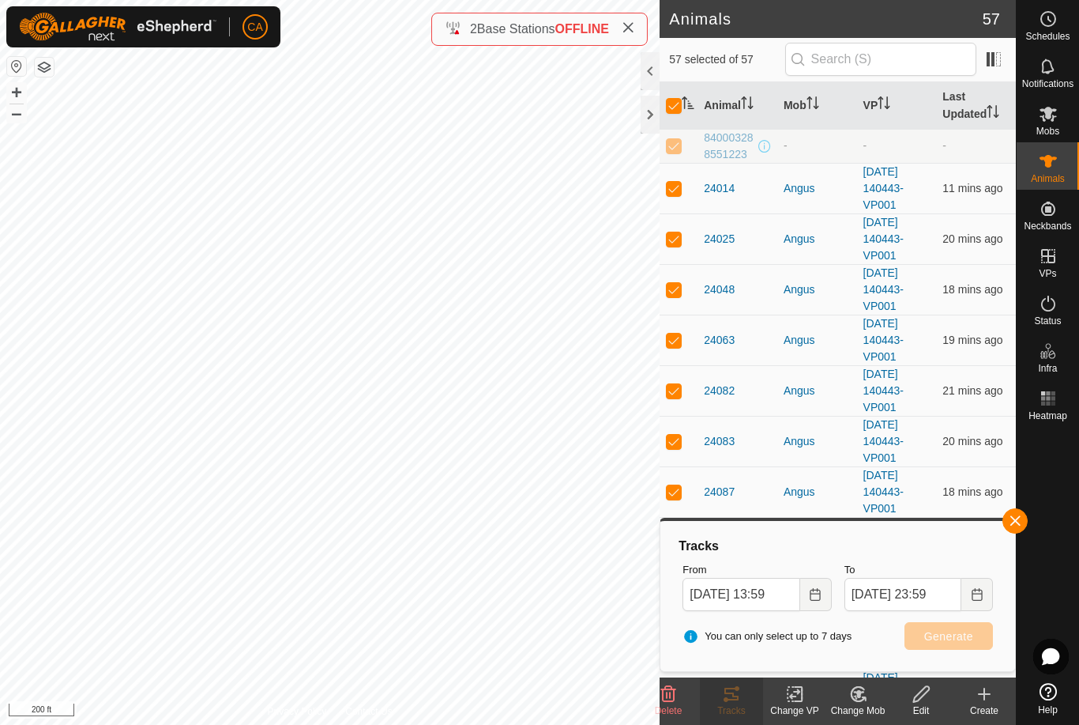
checkbox input "false"
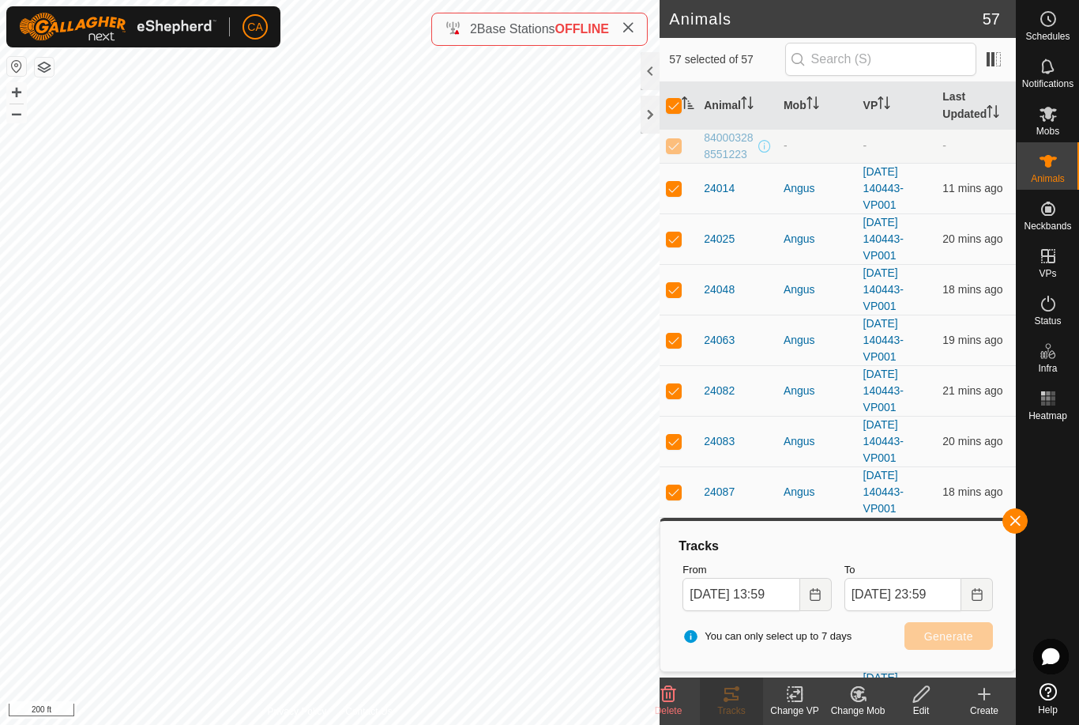
checkbox input "false"
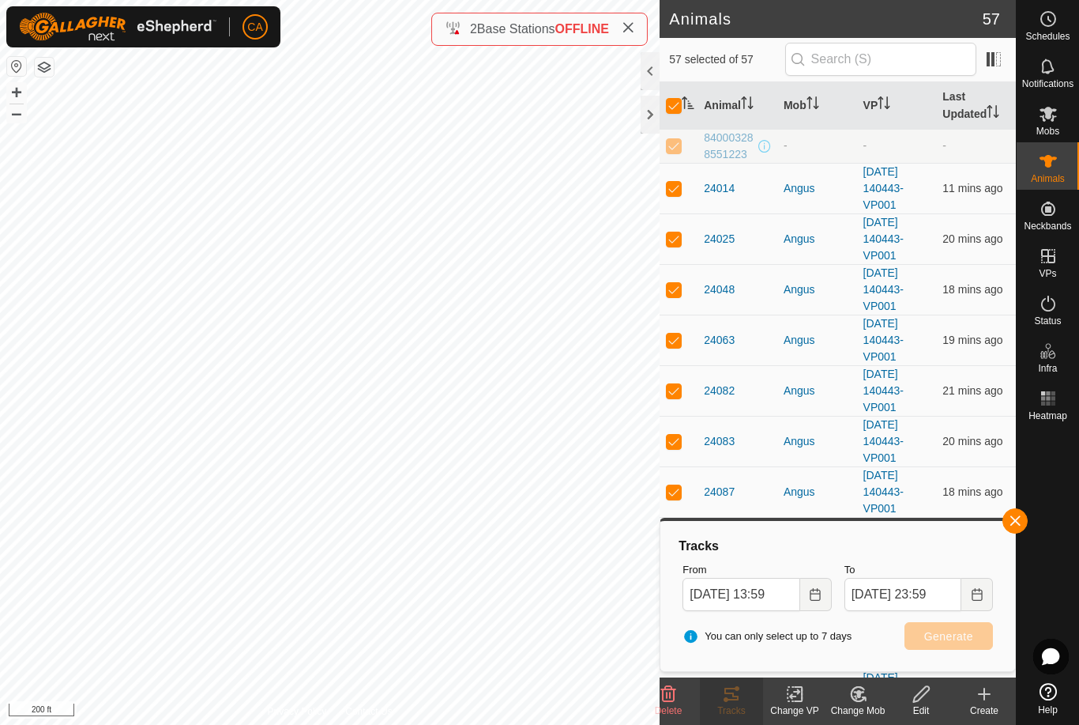
checkbox input "false"
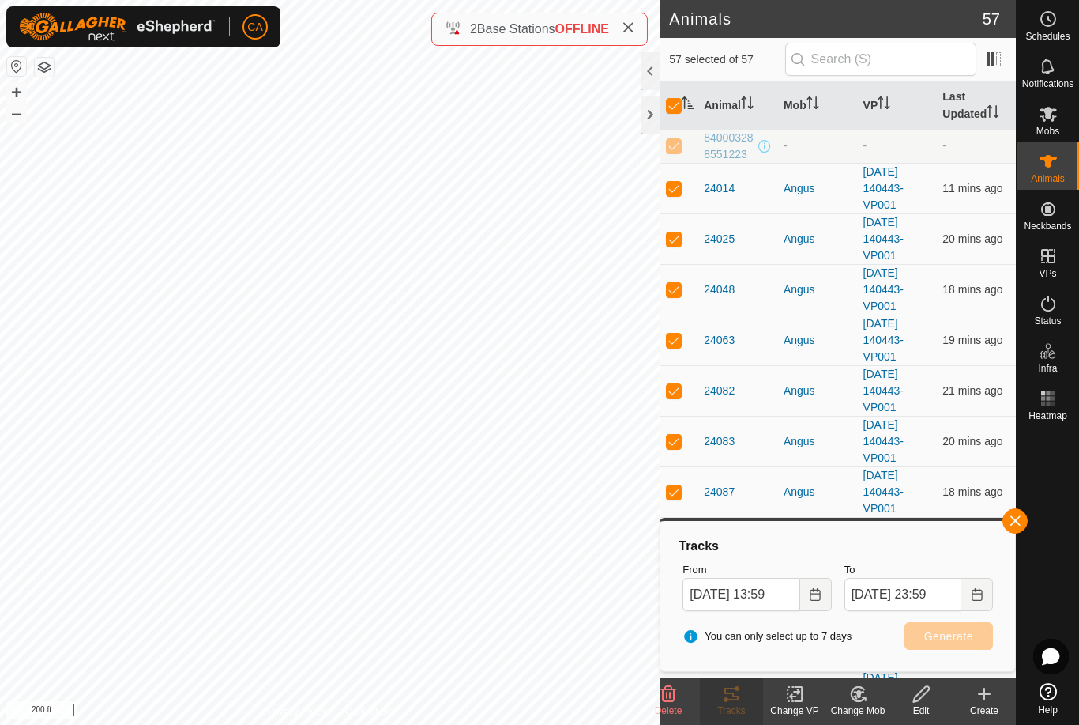
checkbox input "false"
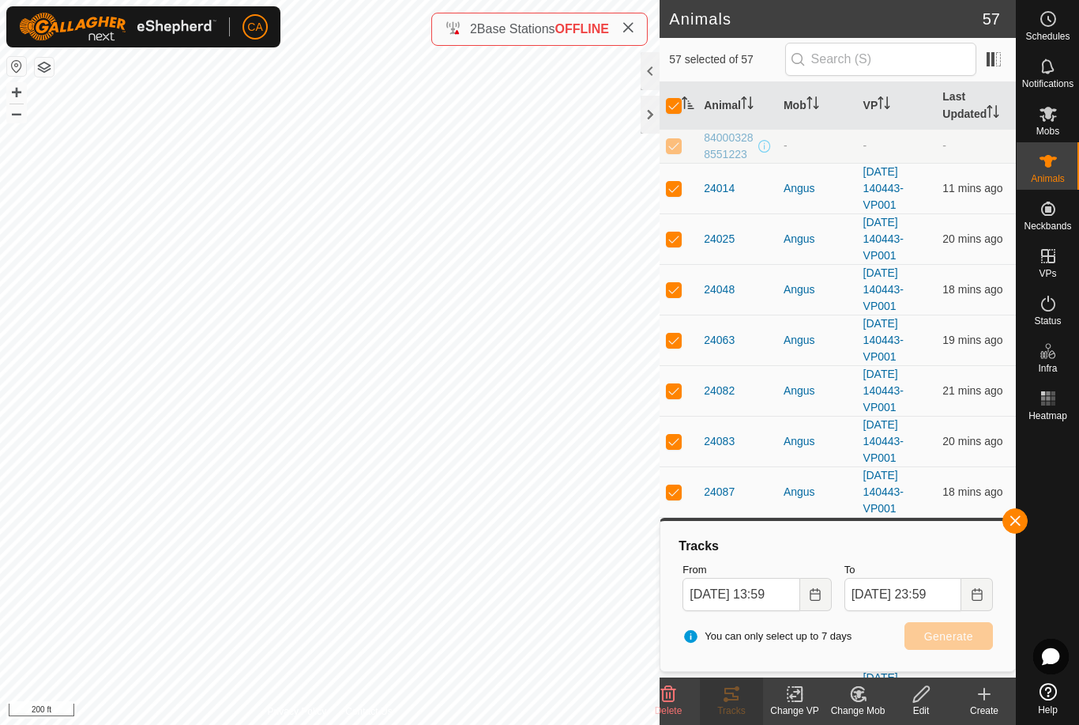
checkbox input "false"
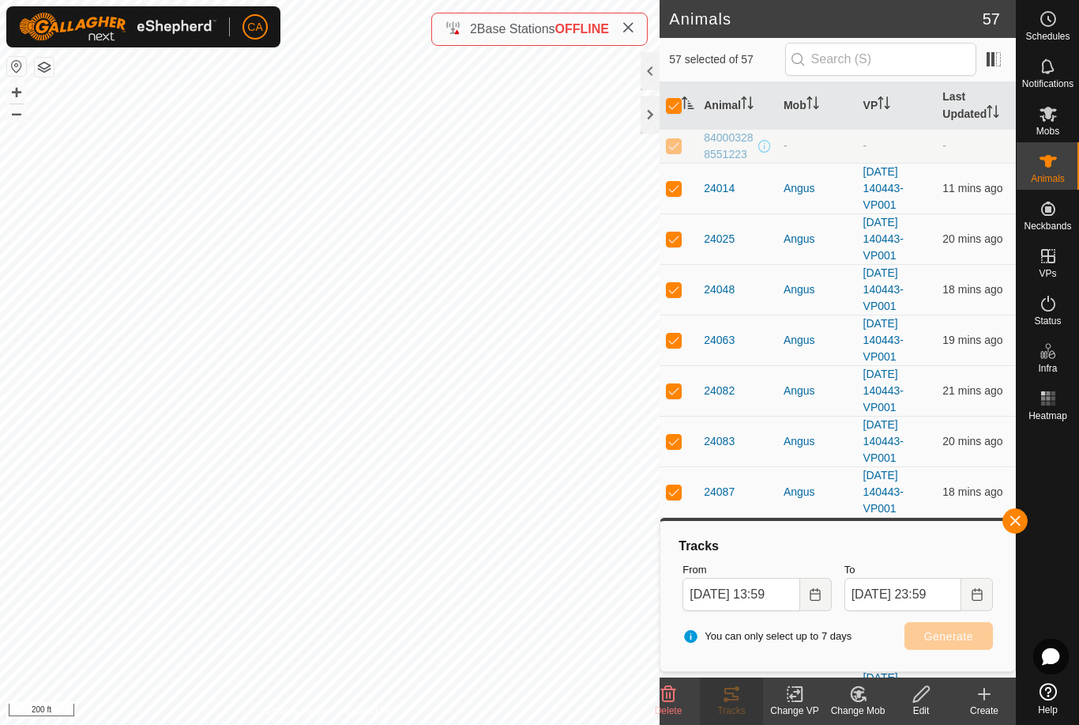
checkbox input "false"
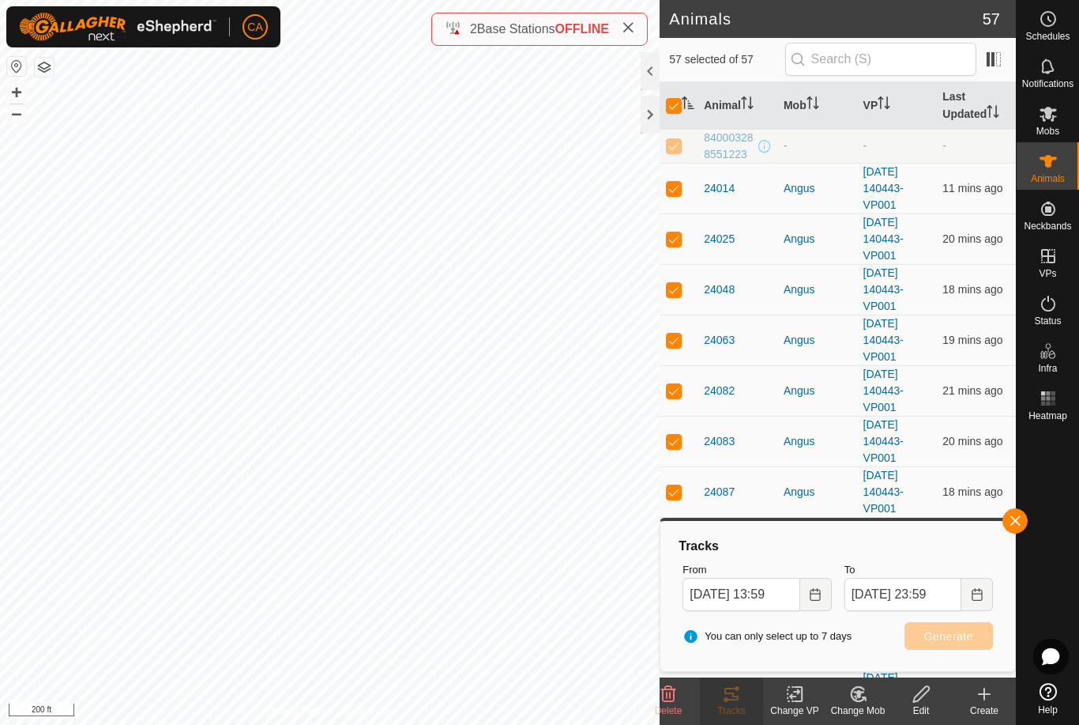
checkbox input "false"
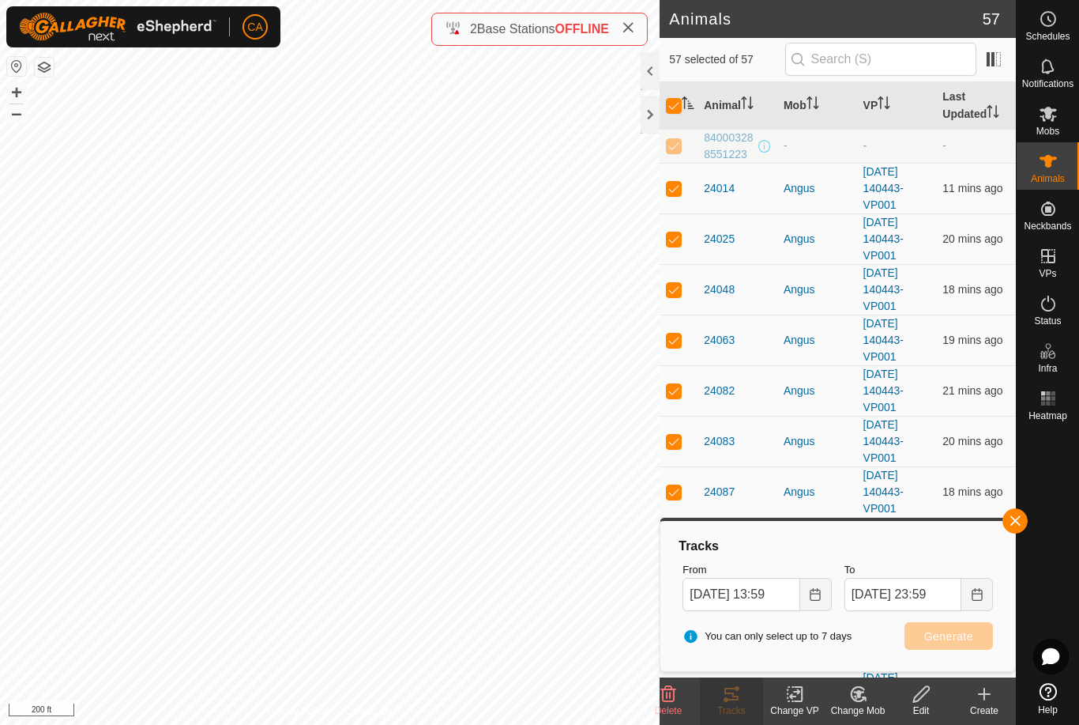
checkbox input "false"
click at [804, 113] on th "Mob" at bounding box center [817, 105] width 80 height 47
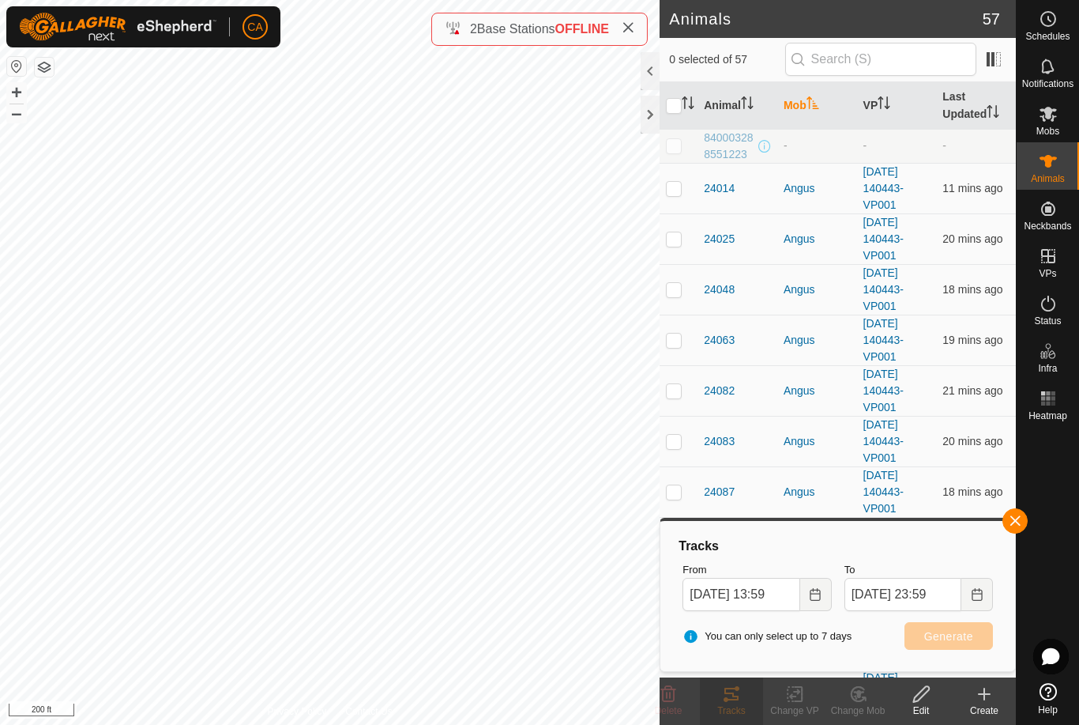
click at [804, 118] on th "Mob" at bounding box center [817, 105] width 80 height 47
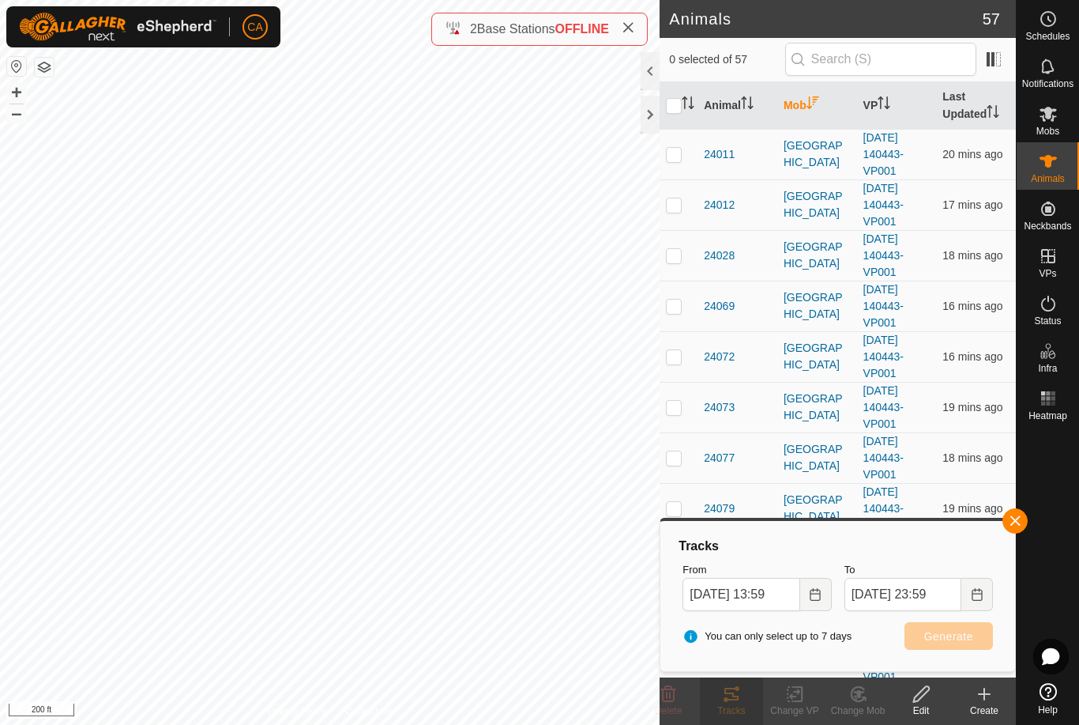
click at [676, 159] on p-checkbox at bounding box center [674, 154] width 16 height 13
checkbox input "true"
click at [675, 198] on p-checkbox at bounding box center [674, 204] width 16 height 13
checkbox input "true"
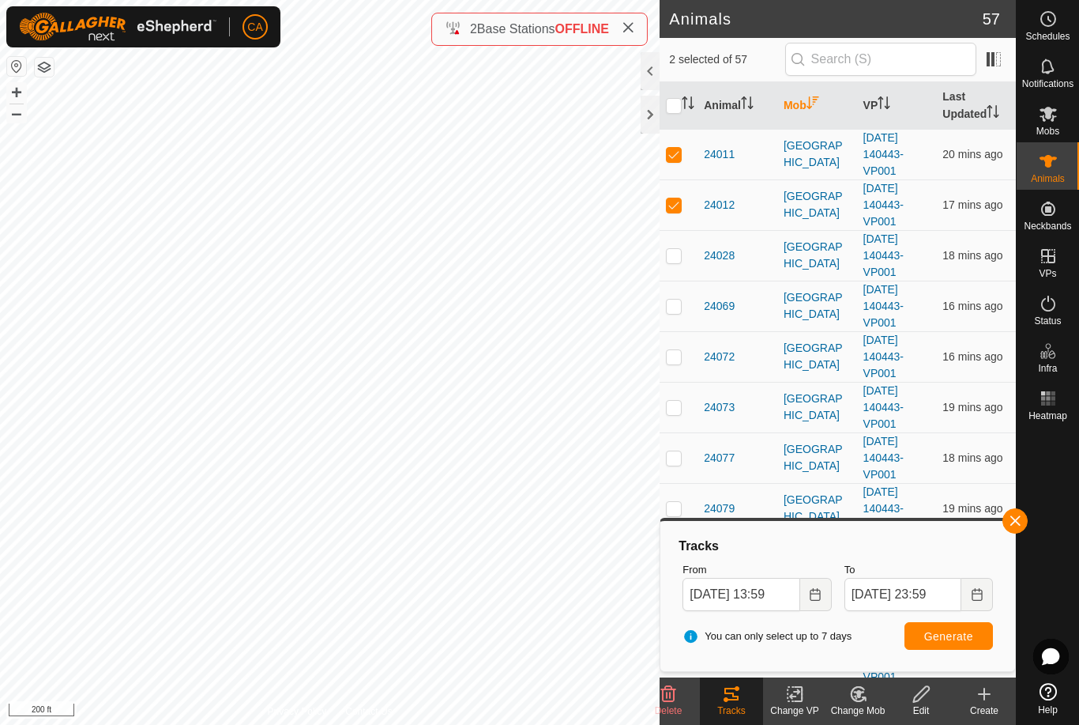
click at [666, 258] on p-checkbox at bounding box center [674, 255] width 16 height 13
checkbox input "true"
click at [674, 314] on td at bounding box center [679, 305] width 38 height 51
checkbox input "true"
click at [679, 366] on td at bounding box center [679, 356] width 38 height 51
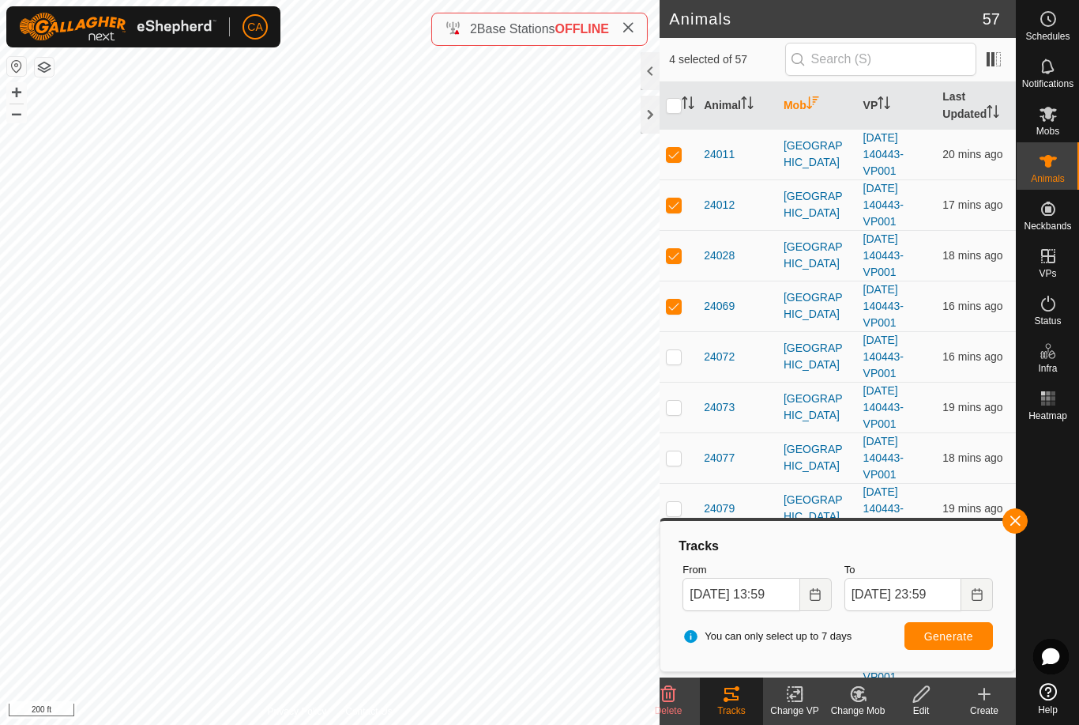
checkbox input "true"
click at [684, 416] on td at bounding box center [679, 407] width 38 height 51
checkbox input "true"
click at [672, 468] on td at bounding box center [679, 457] width 38 height 51
checkbox input "true"
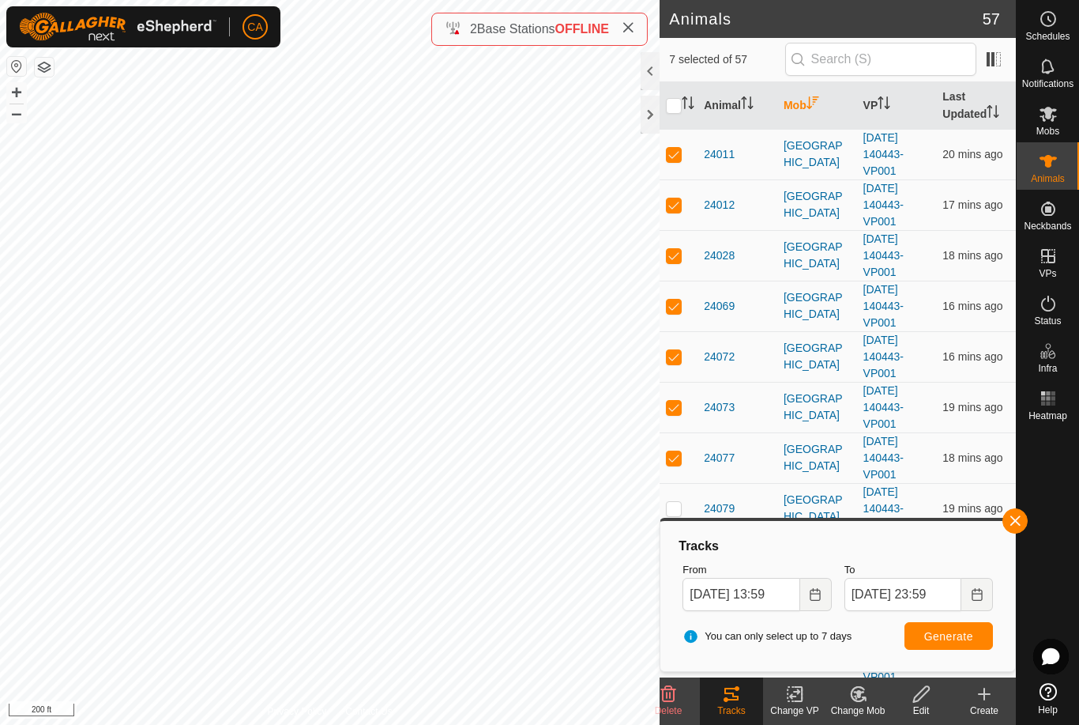
click at [676, 516] on td at bounding box center [679, 508] width 38 height 51
checkbox input "true"
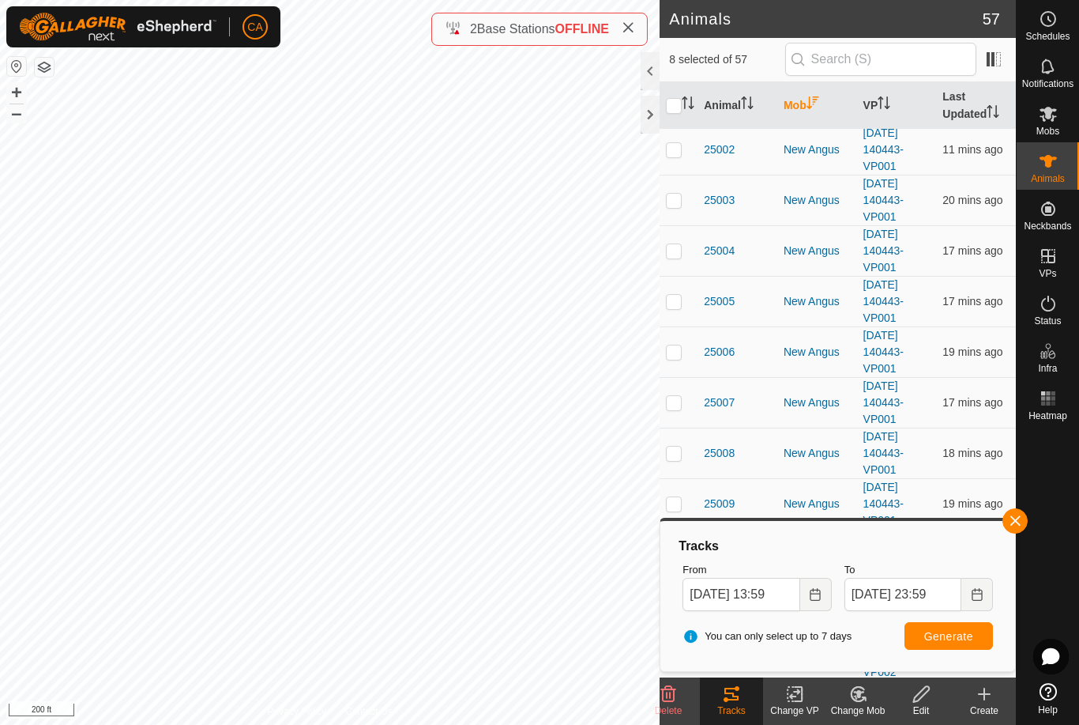
scroll to position [1472, 0]
click at [680, 302] on p-checkbox at bounding box center [674, 300] width 16 height 13
checkbox input "true"
click at [670, 251] on p-checkbox at bounding box center [674, 249] width 16 height 13
checkbox input "true"
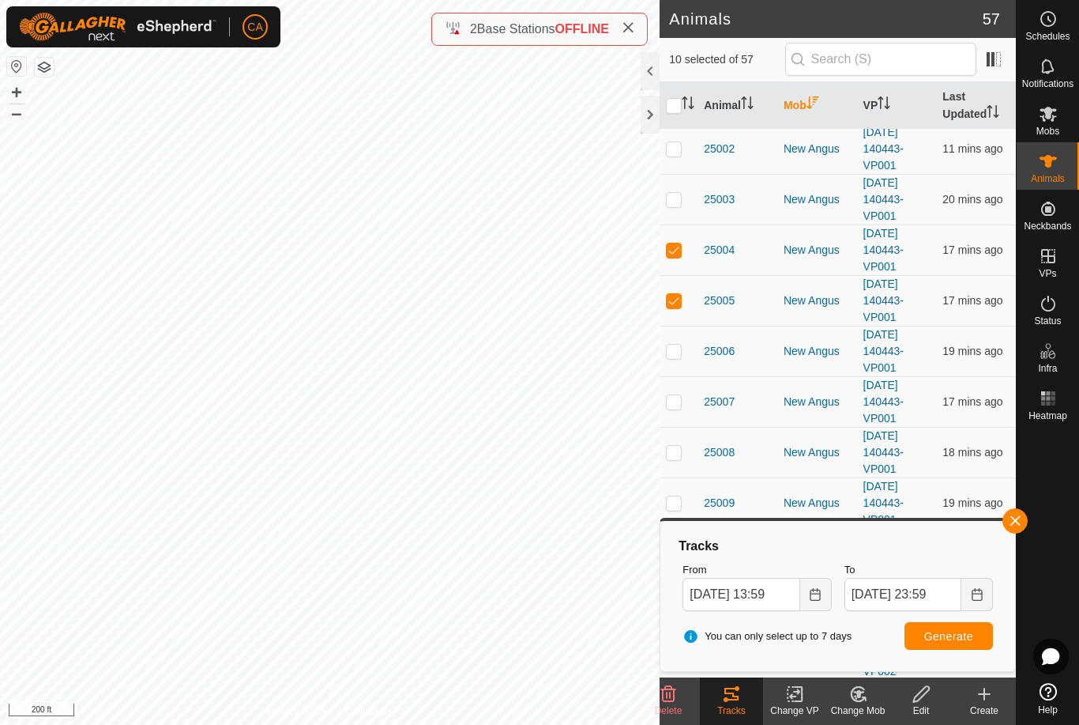
click at [668, 204] on p-checkbox at bounding box center [674, 199] width 16 height 13
checkbox input "true"
click at [672, 301] on p-checkbox at bounding box center [674, 300] width 16 height 13
checkbox input "false"
click at [944, 636] on span "Generate" at bounding box center [948, 636] width 49 height 13
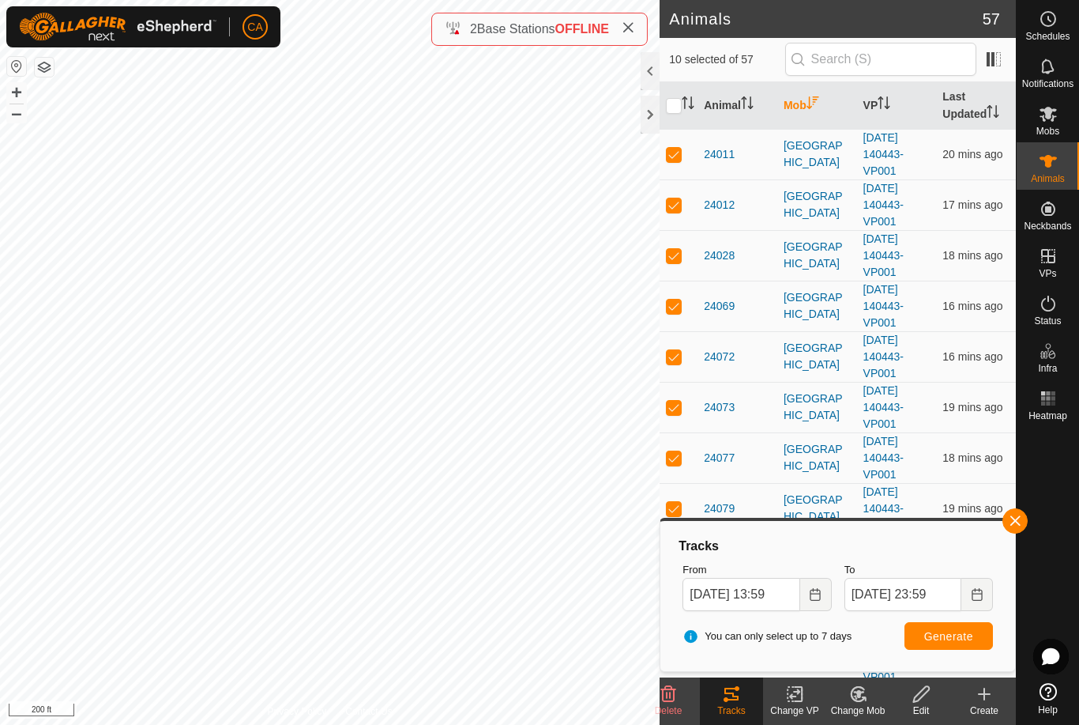
scroll to position [0, 0]
click at [752, 596] on input "[DATE] 13:59" at bounding box center [741, 594] width 117 height 33
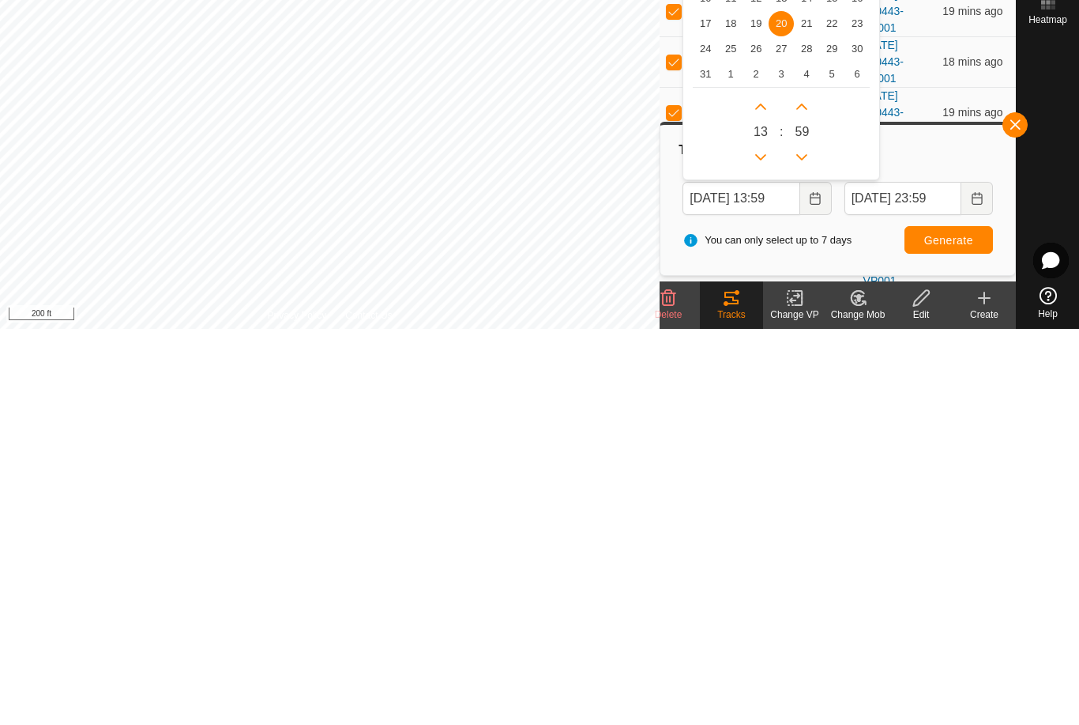
click at [756, 407] on span "19" at bounding box center [755, 419] width 25 height 25
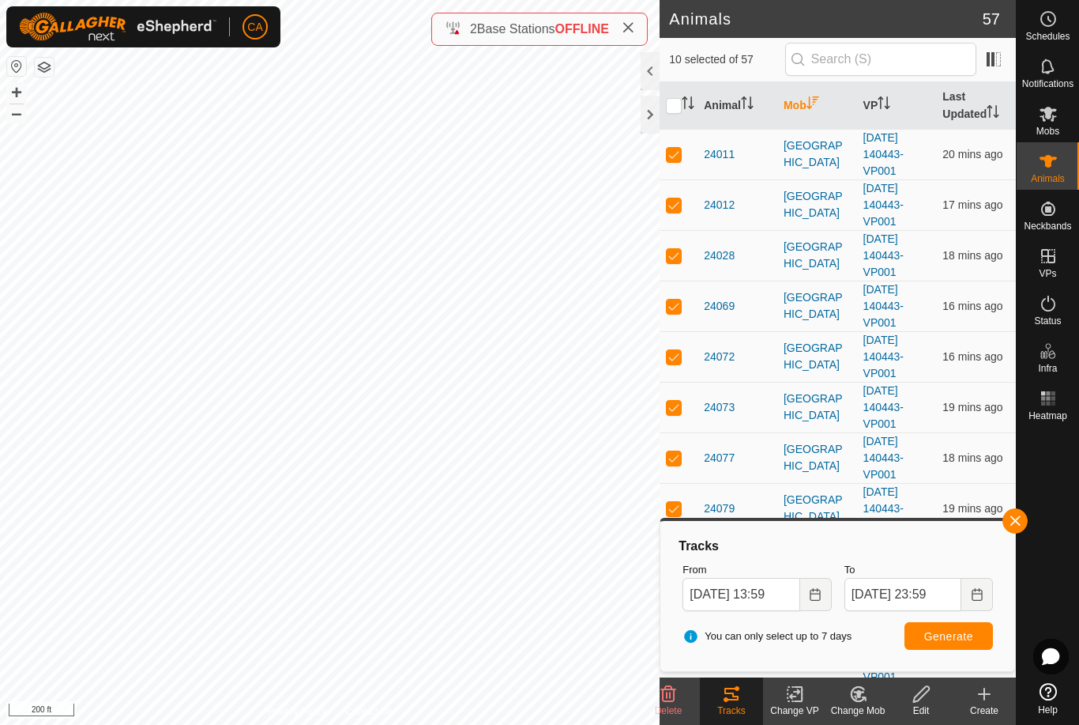
click at [965, 638] on span "Generate" at bounding box center [948, 636] width 49 height 13
click at [759, 594] on input "[DATE] 13:59" at bounding box center [741, 594] width 117 height 33
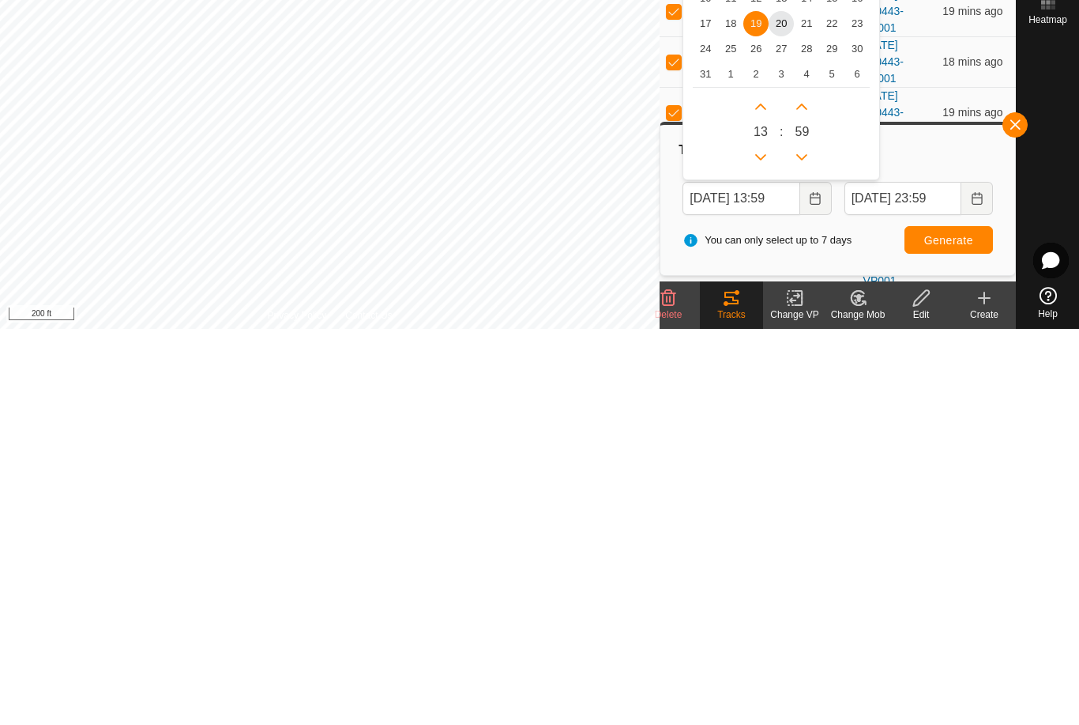
click at [778, 407] on span "20" at bounding box center [781, 419] width 25 height 25
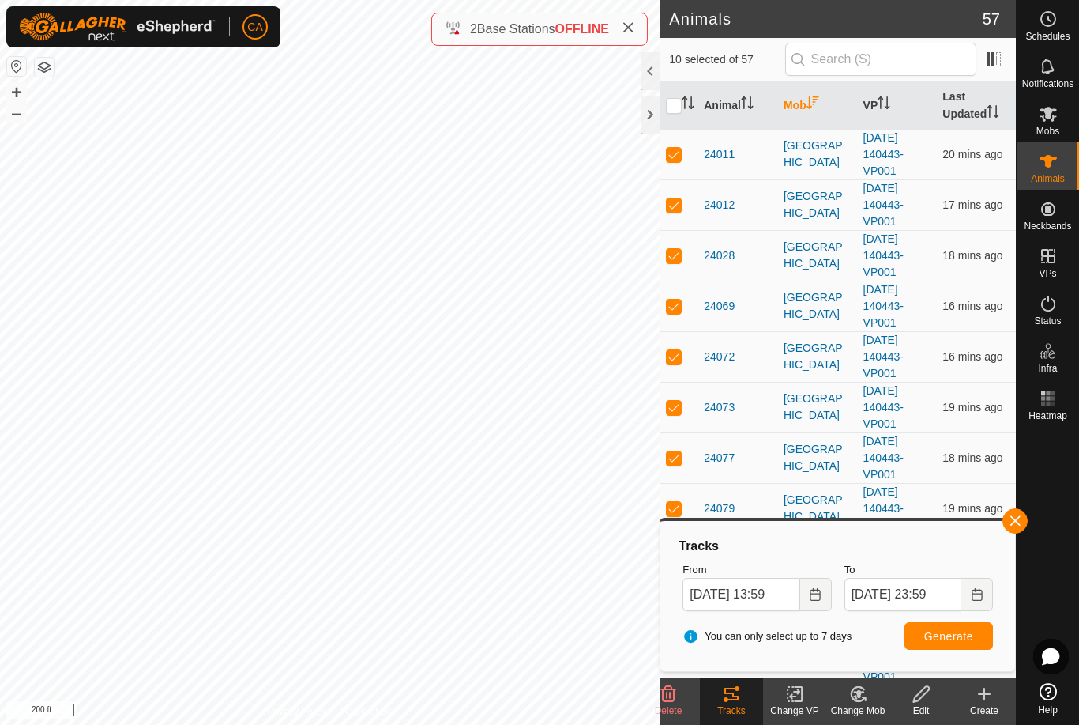
click at [940, 635] on span "Generate" at bounding box center [948, 636] width 49 height 13
click at [760, 593] on input "[DATE] 13:59" at bounding box center [741, 594] width 117 height 33
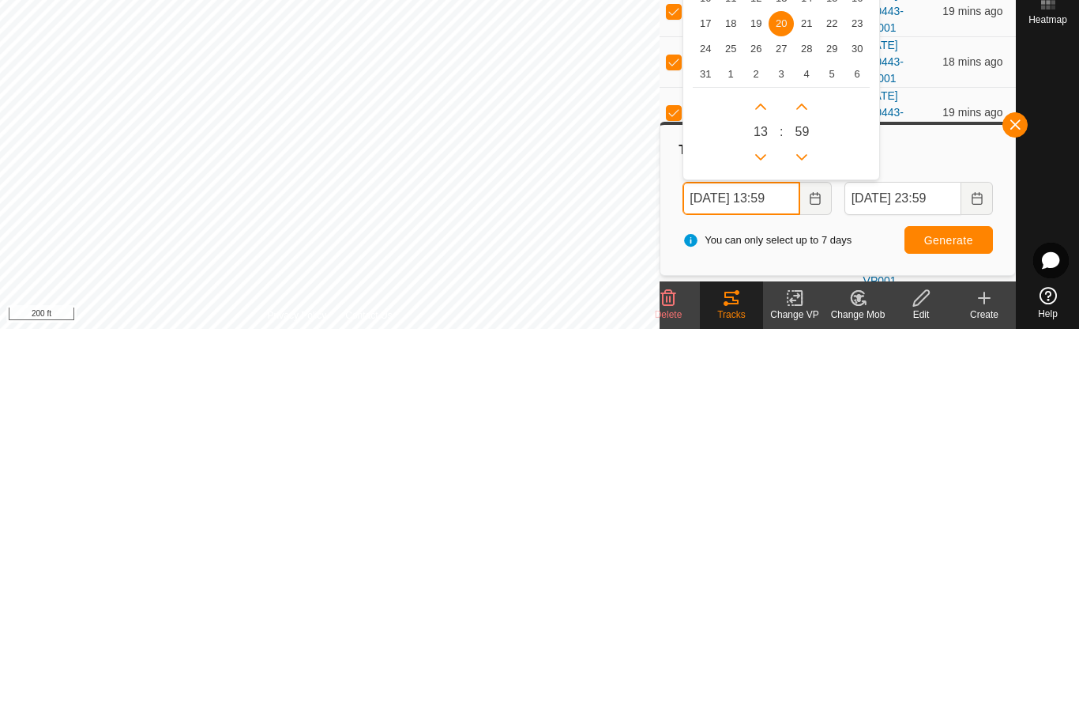
click at [762, 547] on icon "Previous Hour" at bounding box center [761, 553] width 13 height 13
click at [762, 540] on button "Previous Hour" at bounding box center [760, 552] width 25 height 25
click at [757, 540] on button "Previous Hour" at bounding box center [760, 552] width 25 height 25
click at [756, 547] on icon "Previous Hour" at bounding box center [761, 553] width 13 height 13
click at [758, 540] on button "Previous Hour" at bounding box center [760, 552] width 25 height 25
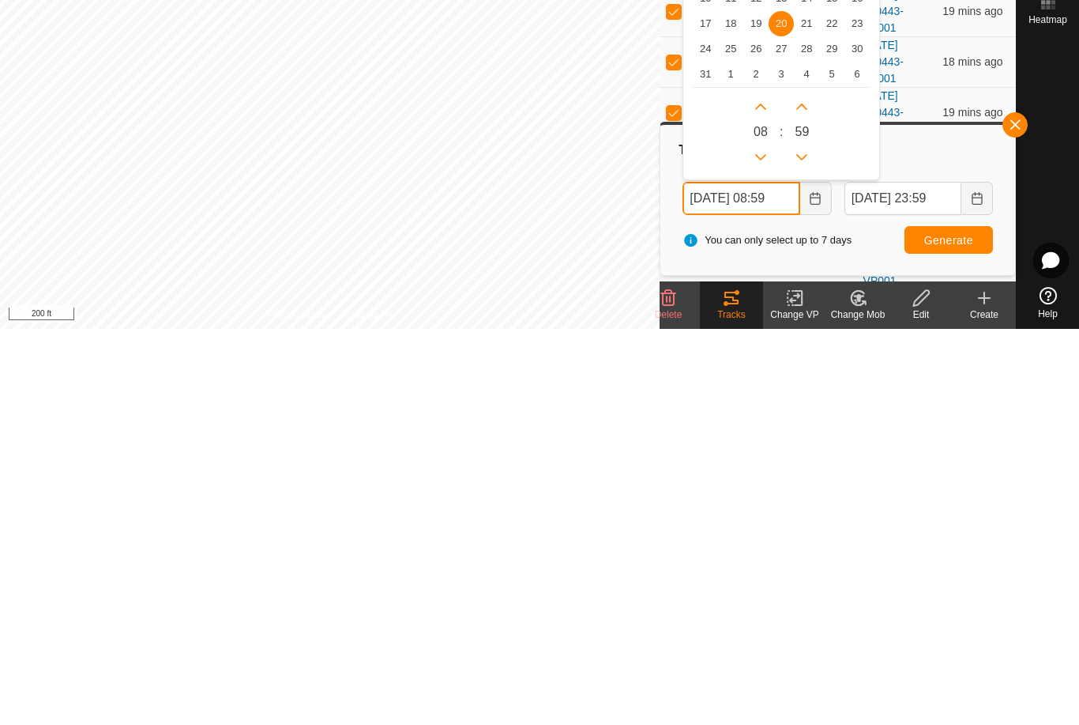
click at [758, 540] on button "Previous Hour" at bounding box center [760, 552] width 25 height 25
click at [754, 540] on button "Previous Hour" at bounding box center [760, 552] width 25 height 25
click at [755, 540] on p-button "Previous Hour" at bounding box center [760, 552] width 25 height 25
click at [762, 540] on button "Previous Hour" at bounding box center [760, 552] width 25 height 25
type input "[DATE] 04:59"
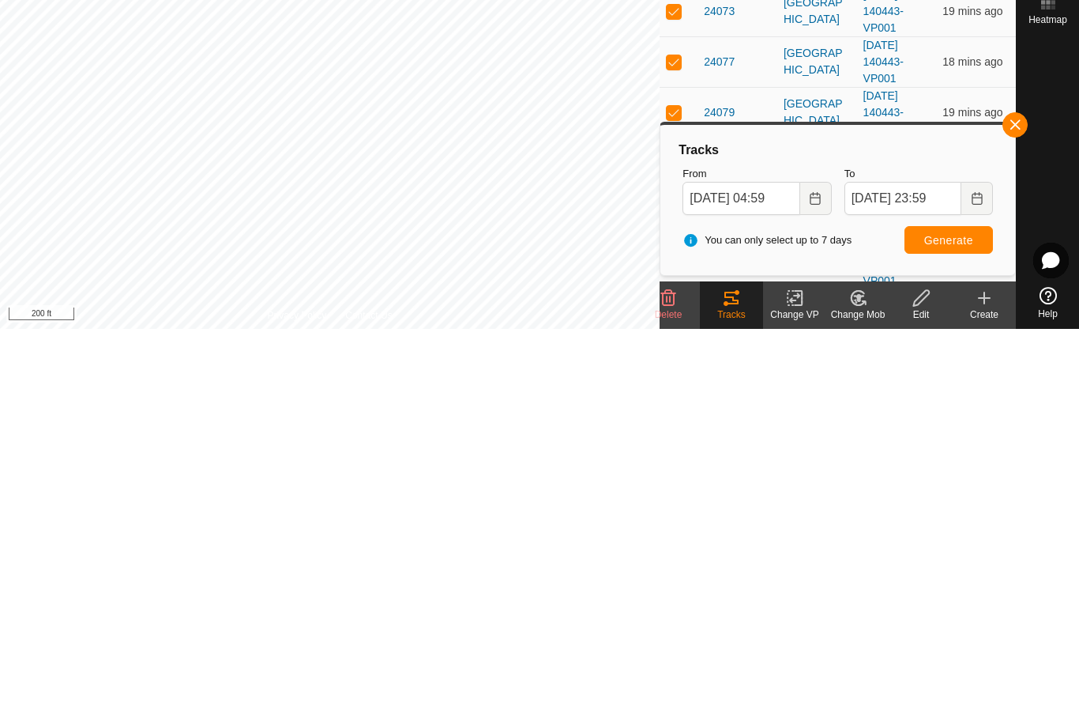
click at [969, 630] on span "Generate" at bounding box center [948, 636] width 49 height 13
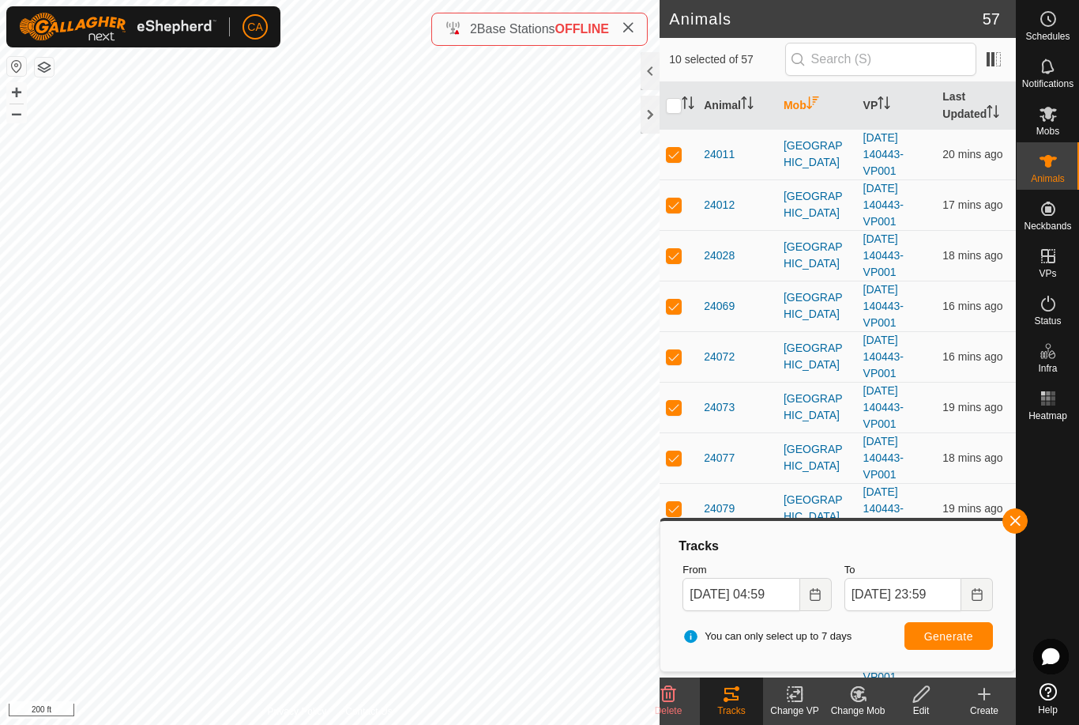
click at [674, 107] on input "checkbox" at bounding box center [674, 106] width 16 height 16
checkbox input "true"
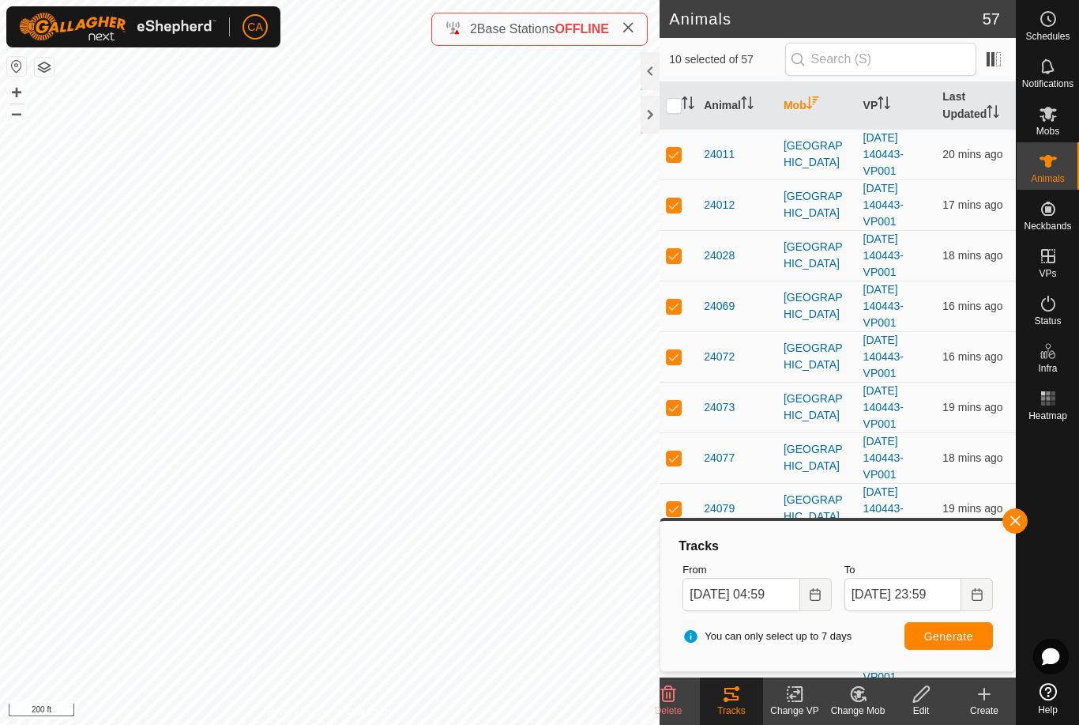
checkbox input "true"
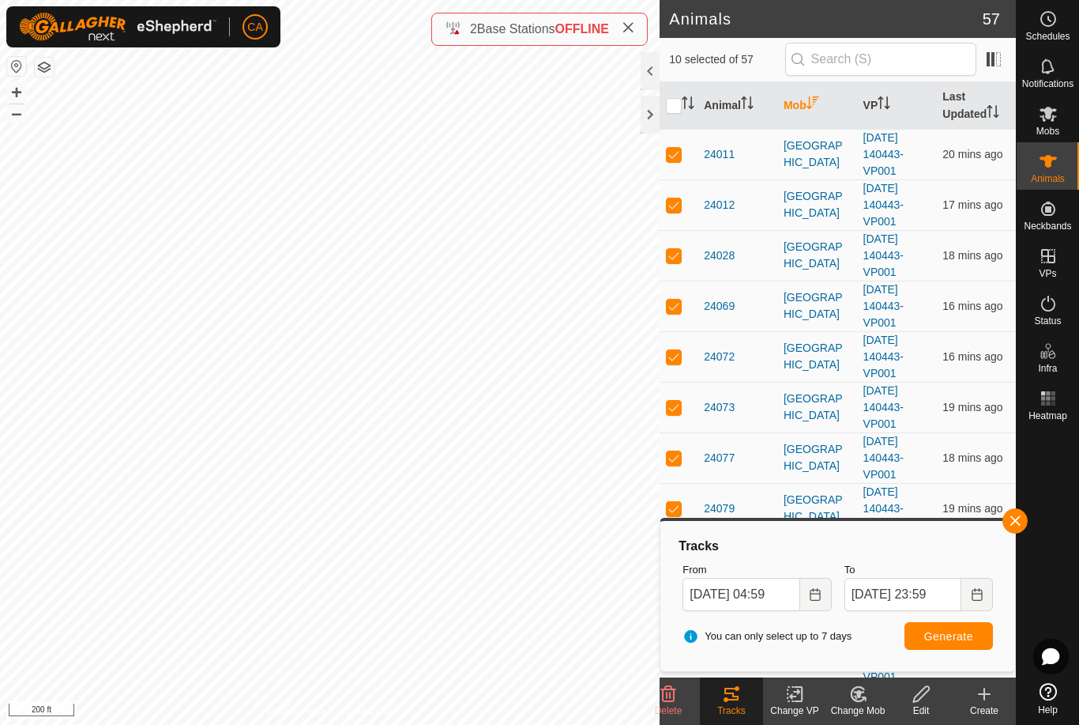
checkbox input "true"
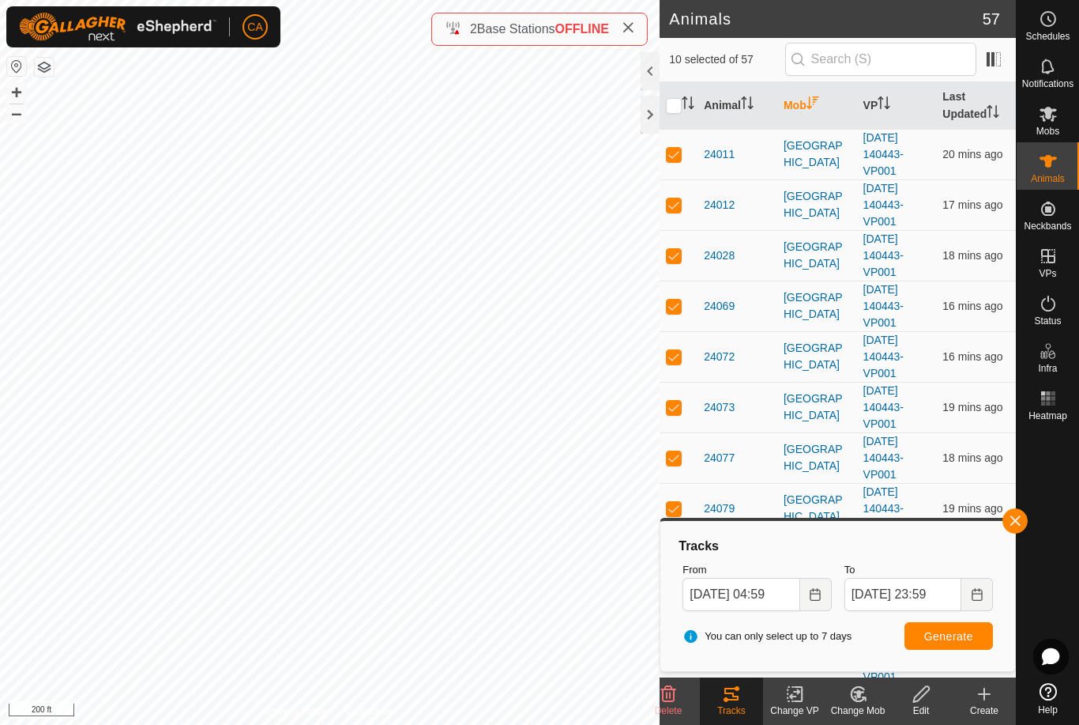
checkbox input "true"
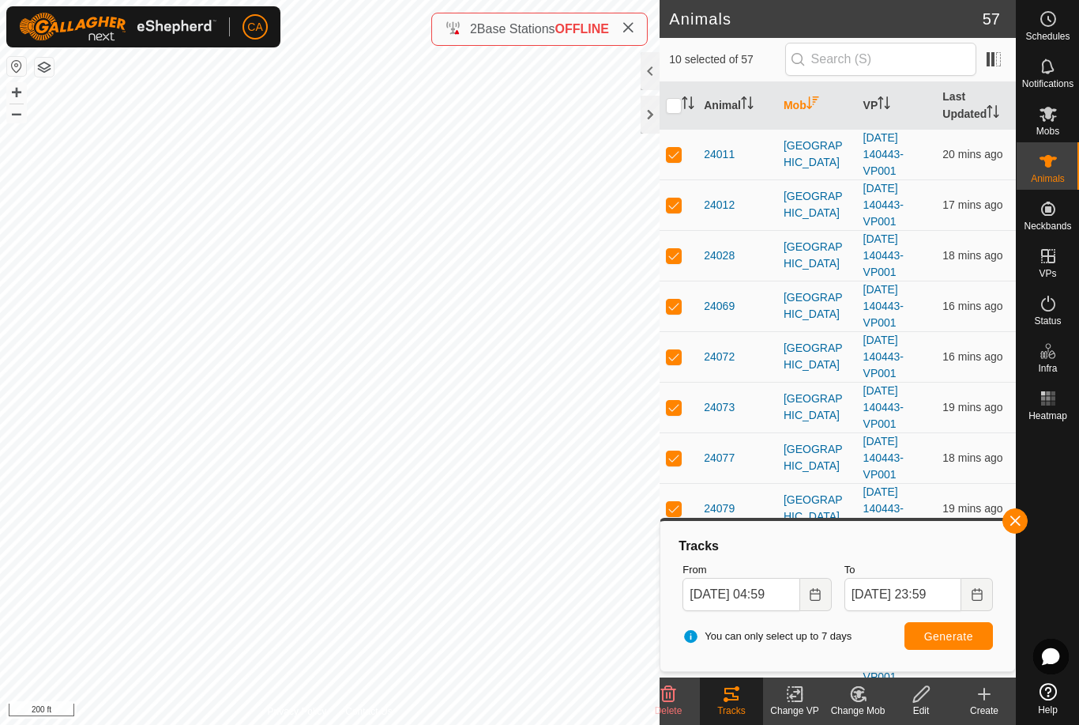
checkbox input "true"
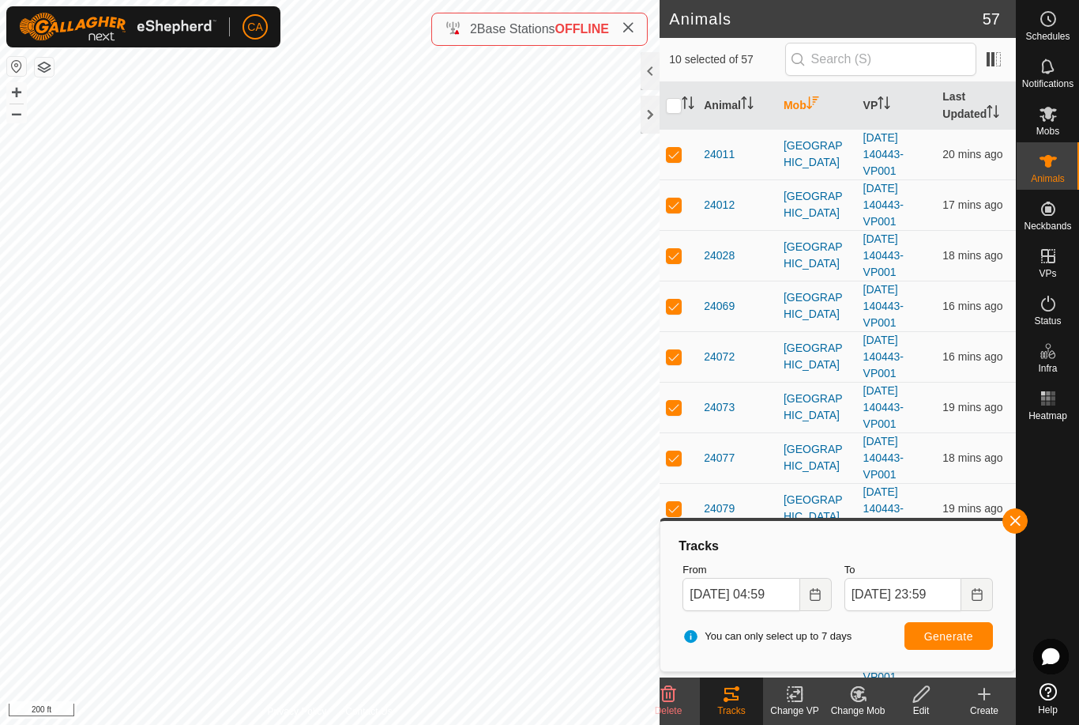
checkbox input "true"
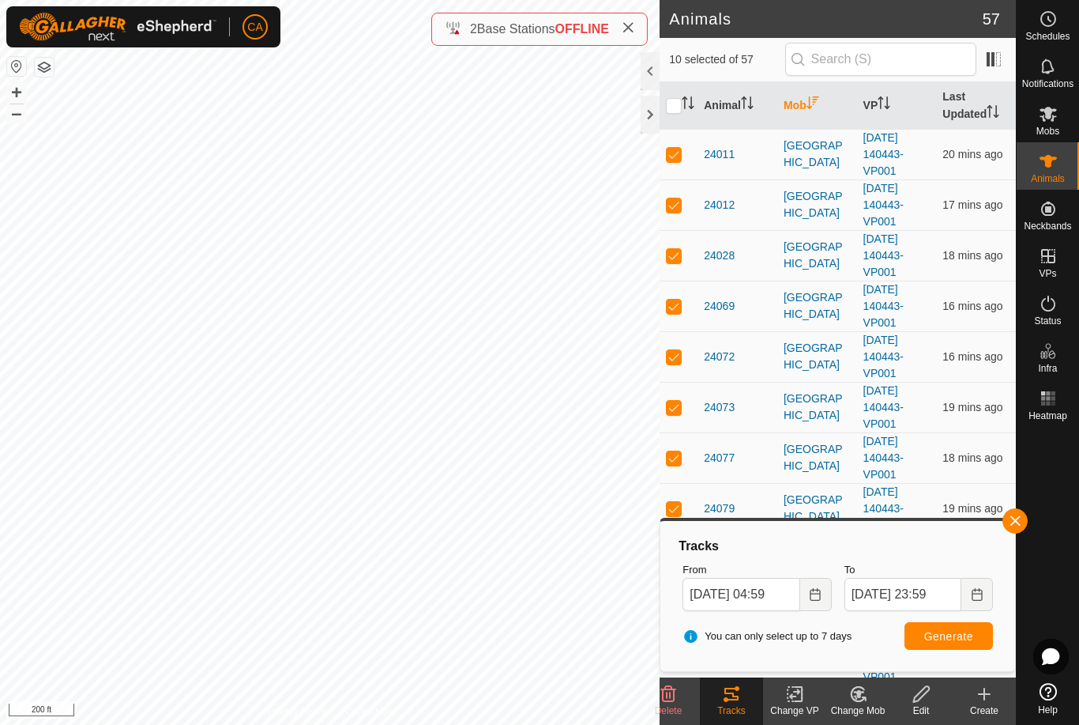
checkbox input "true"
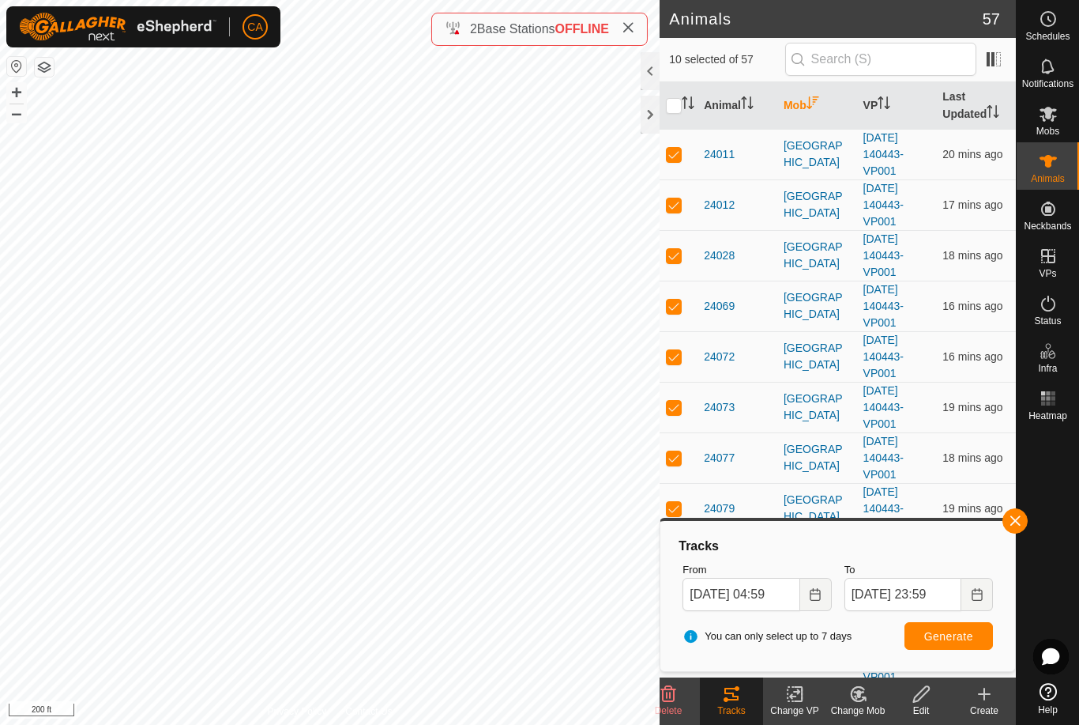
checkbox input "true"
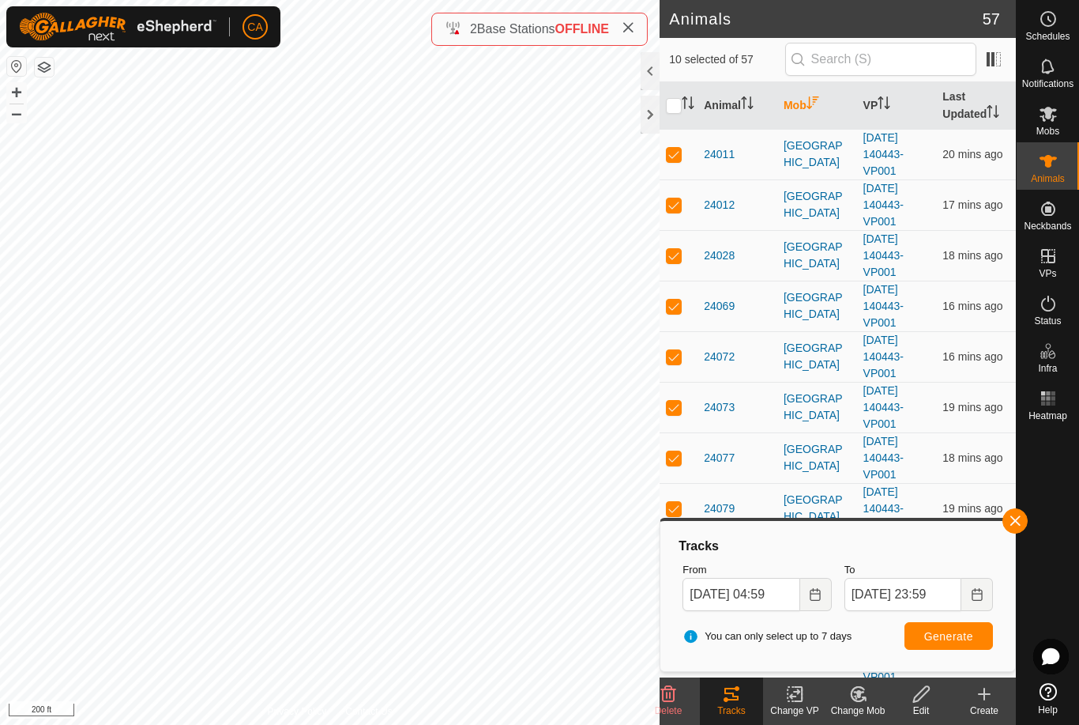
checkbox input "true"
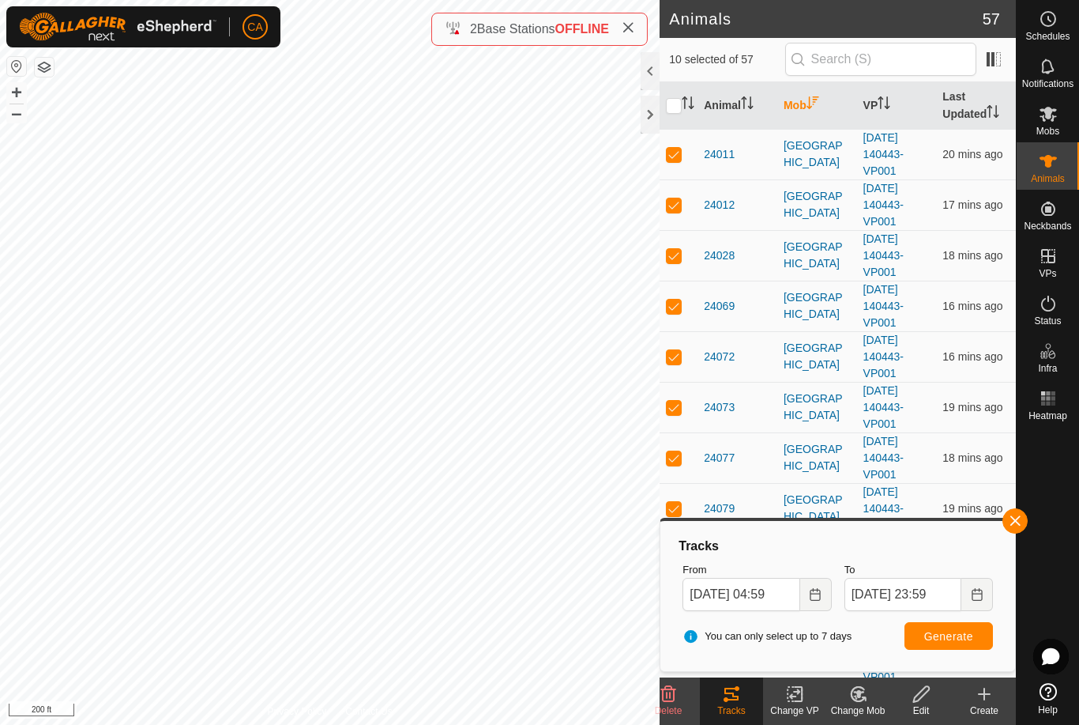
checkbox input "true"
click at [672, 110] on input "checkbox" at bounding box center [674, 106] width 16 height 16
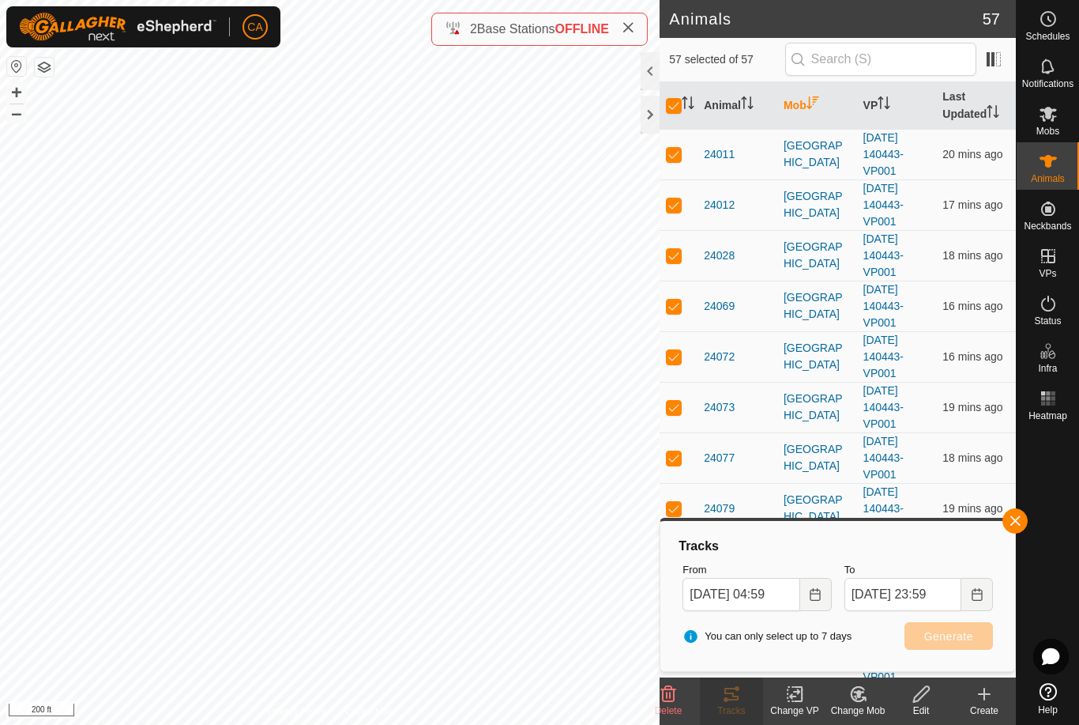
checkbox input "false"
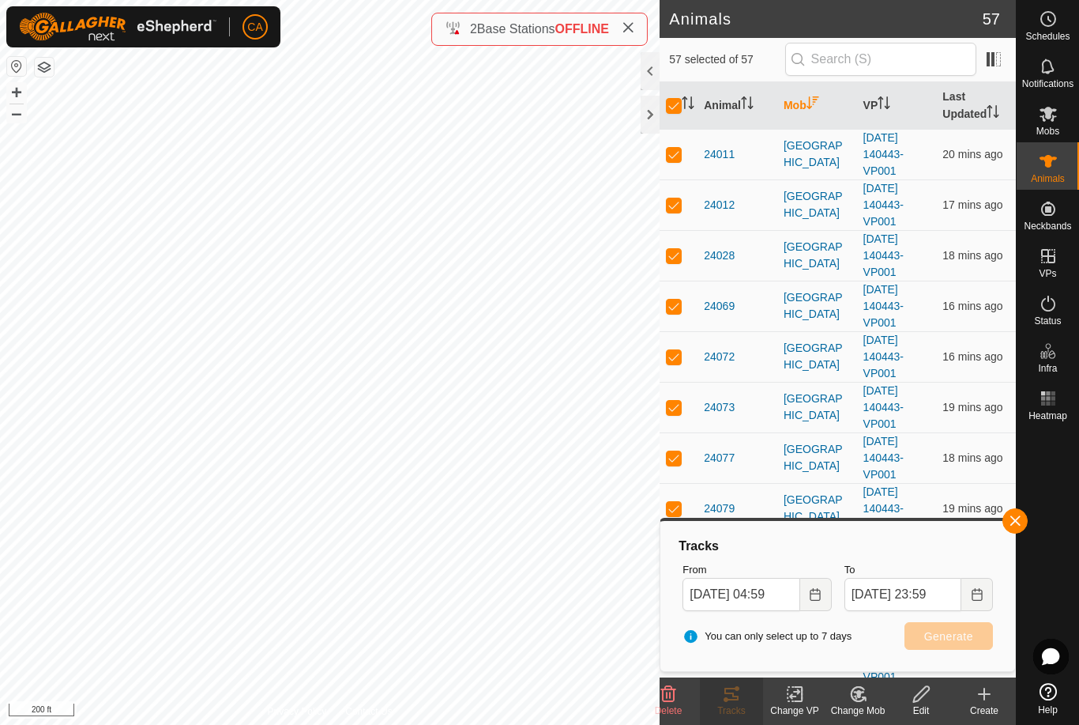
checkbox input "false"
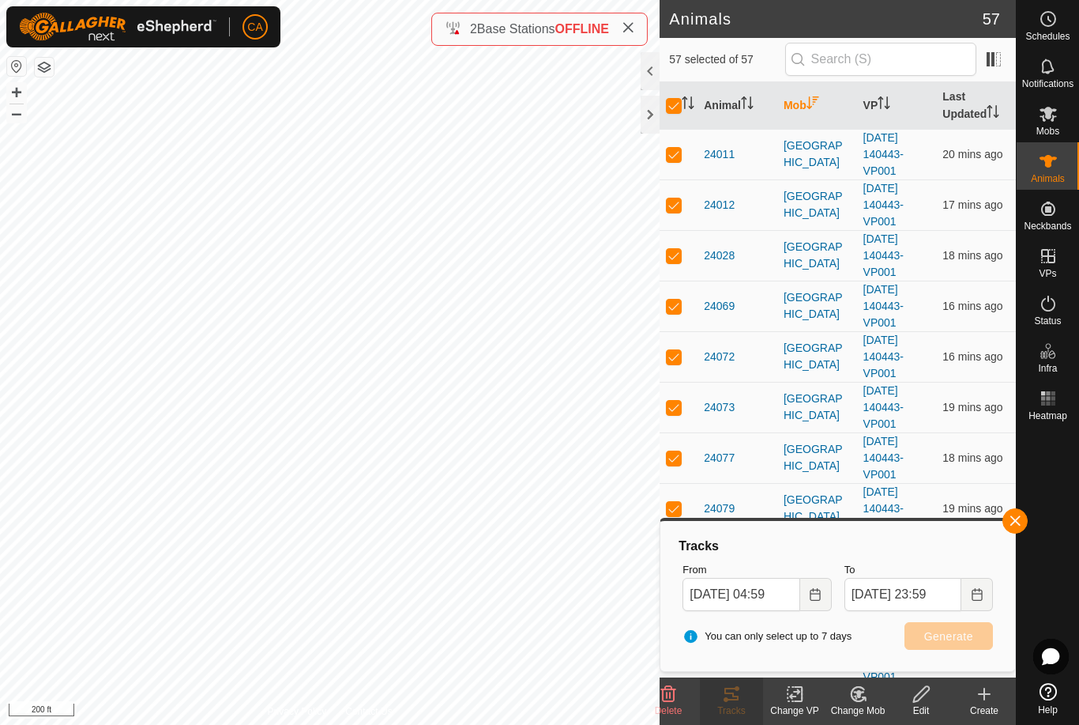
checkbox input "false"
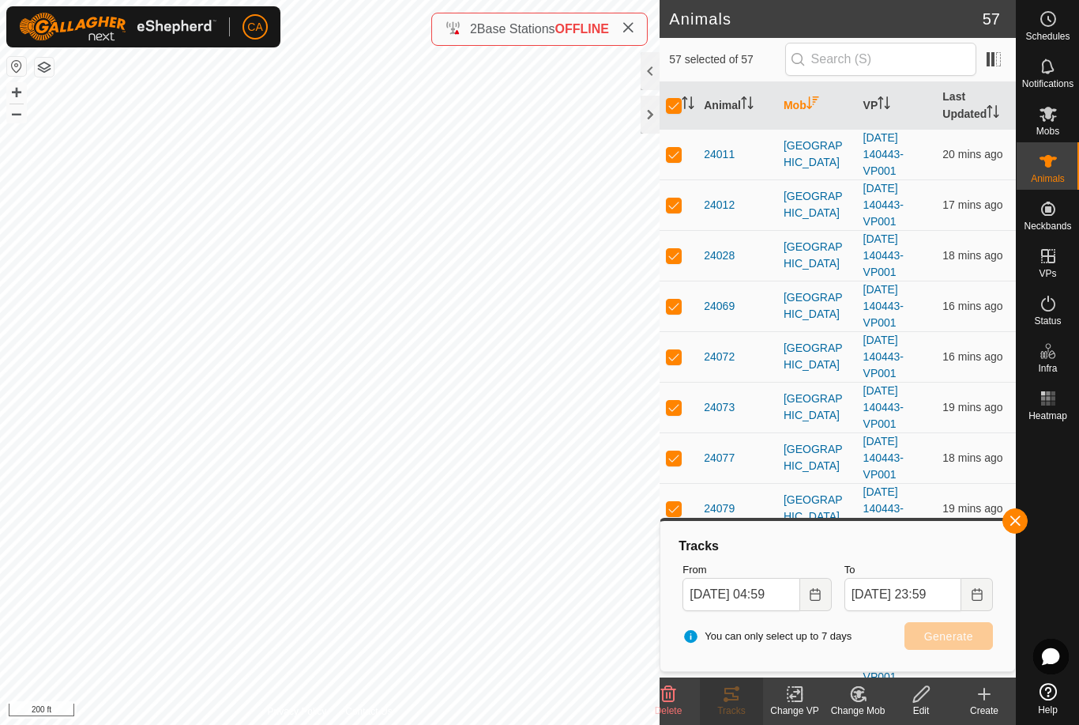
checkbox input "false"
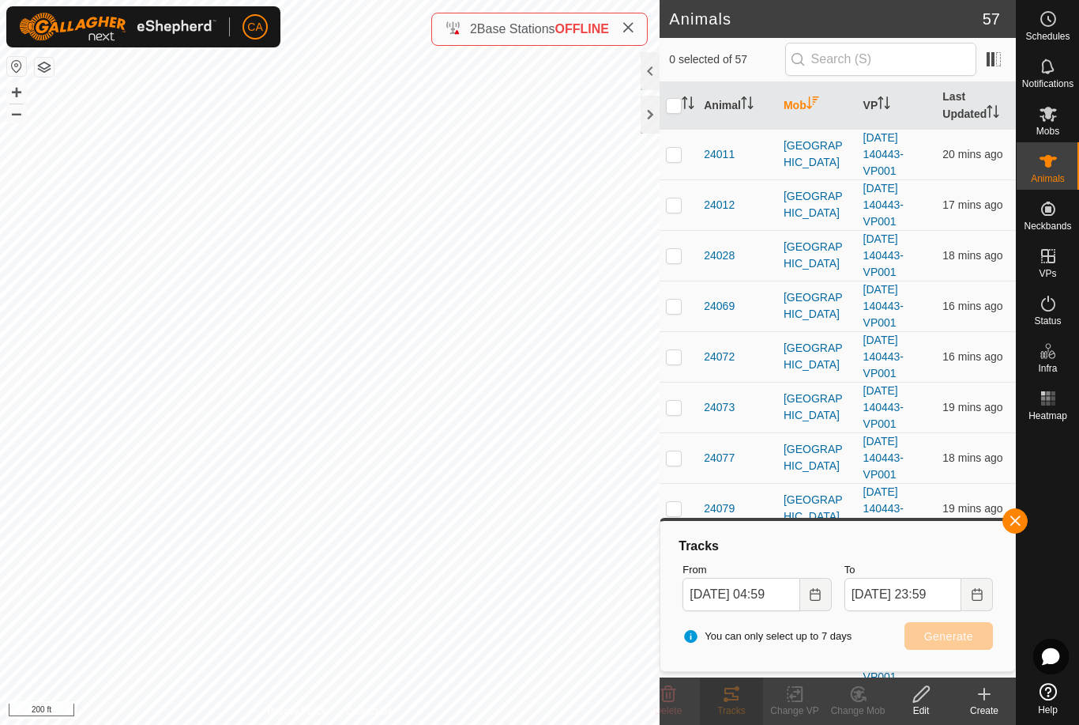
click at [1012, 527] on button "button" at bounding box center [1015, 520] width 25 height 25
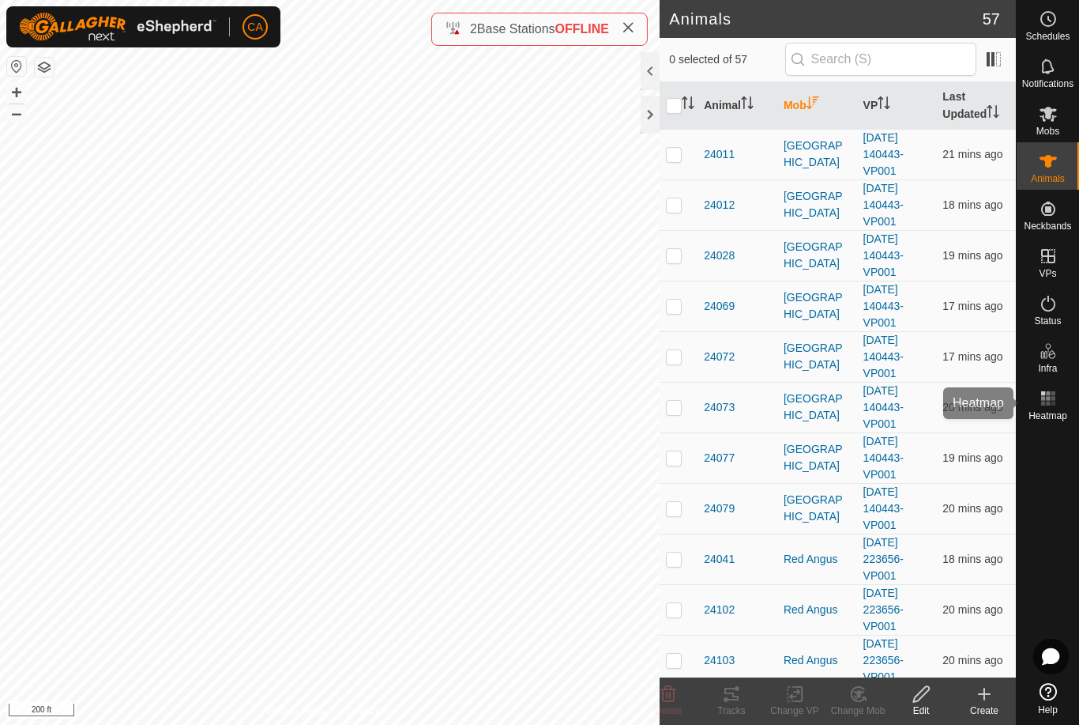
click at [1058, 404] on es-heatmap-svg-icon at bounding box center [1048, 398] width 28 height 25
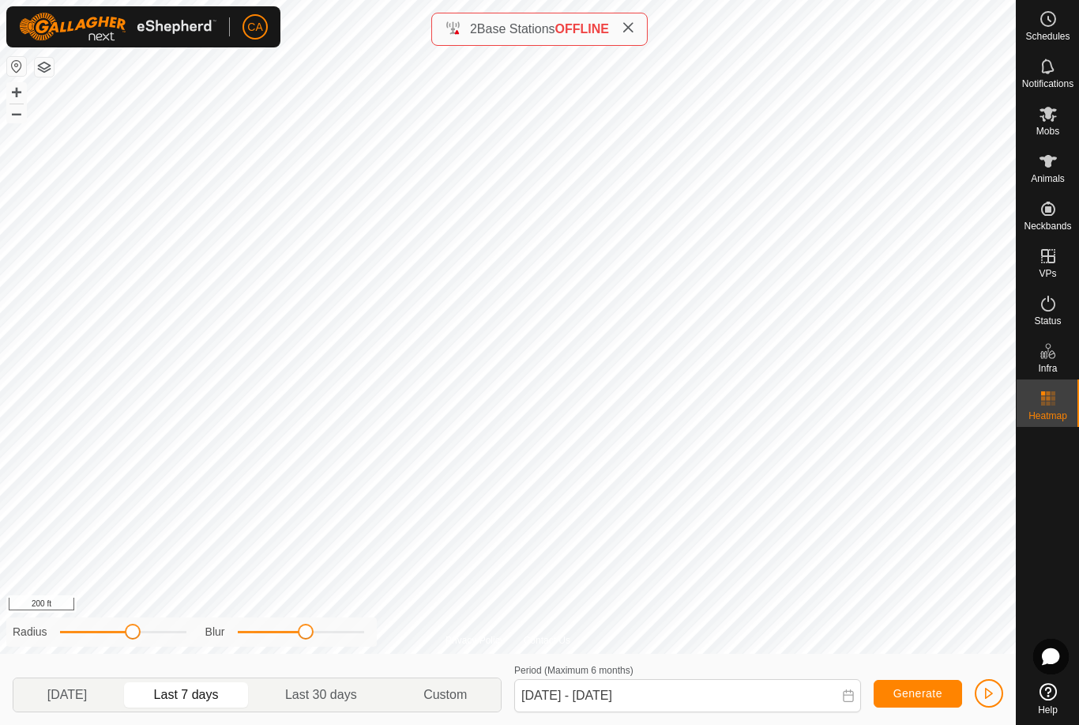
click at [206, 690] on span "Last 7 days" at bounding box center [186, 694] width 65 height 19
click at [345, 691] on span "Last 30 days" at bounding box center [321, 694] width 72 height 19
click at [126, 642] on div "Radius Blur" at bounding box center [191, 631] width 371 height 29
click at [87, 691] on span "[DATE]" at bounding box center [67, 694] width 40 height 19
click at [213, 695] on span "Last 7 days" at bounding box center [186, 694] width 65 height 19
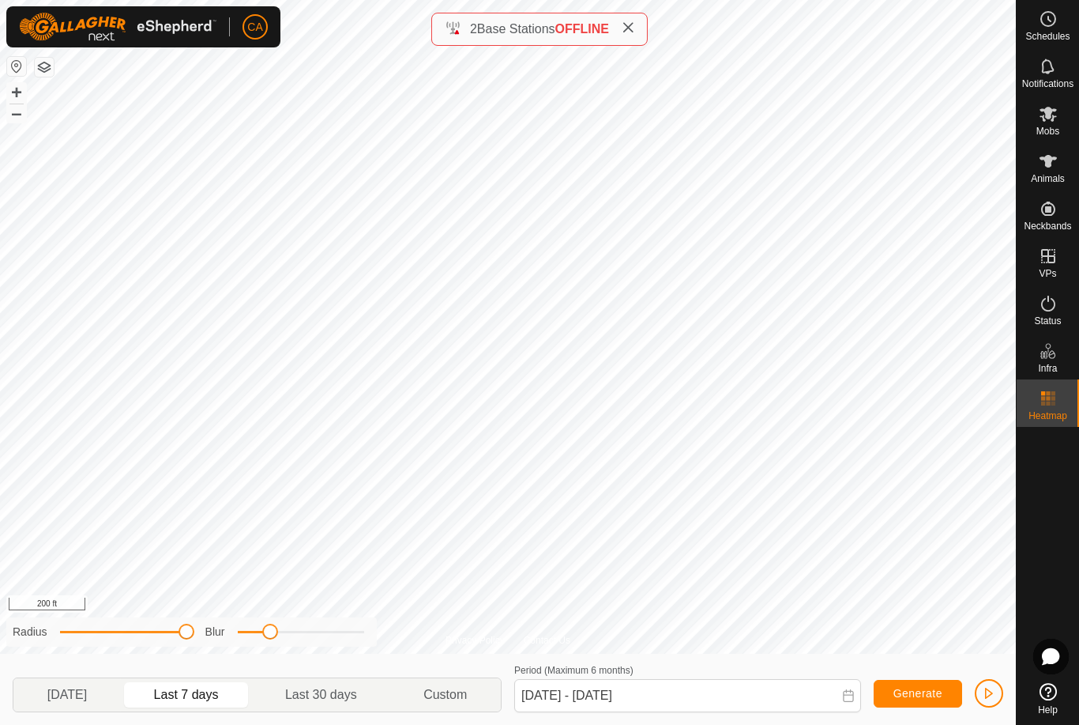
click at [266, 638] on span at bounding box center [270, 631] width 16 height 16
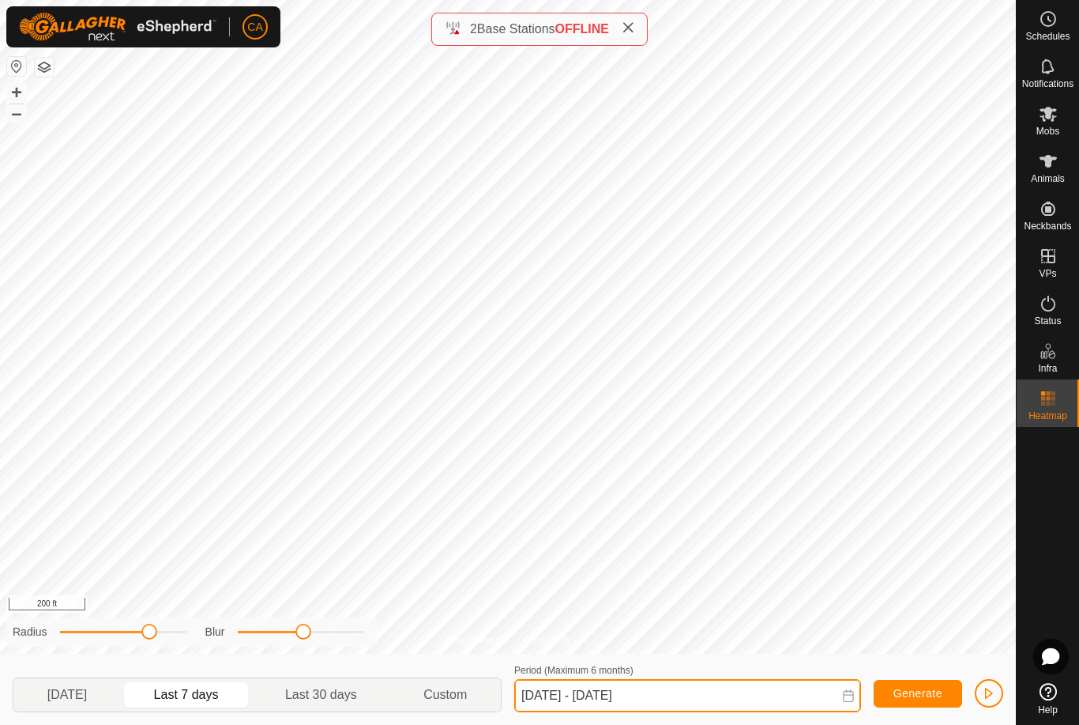
click at [573, 701] on input "[DATE] - [DATE]" at bounding box center [687, 695] width 347 height 33
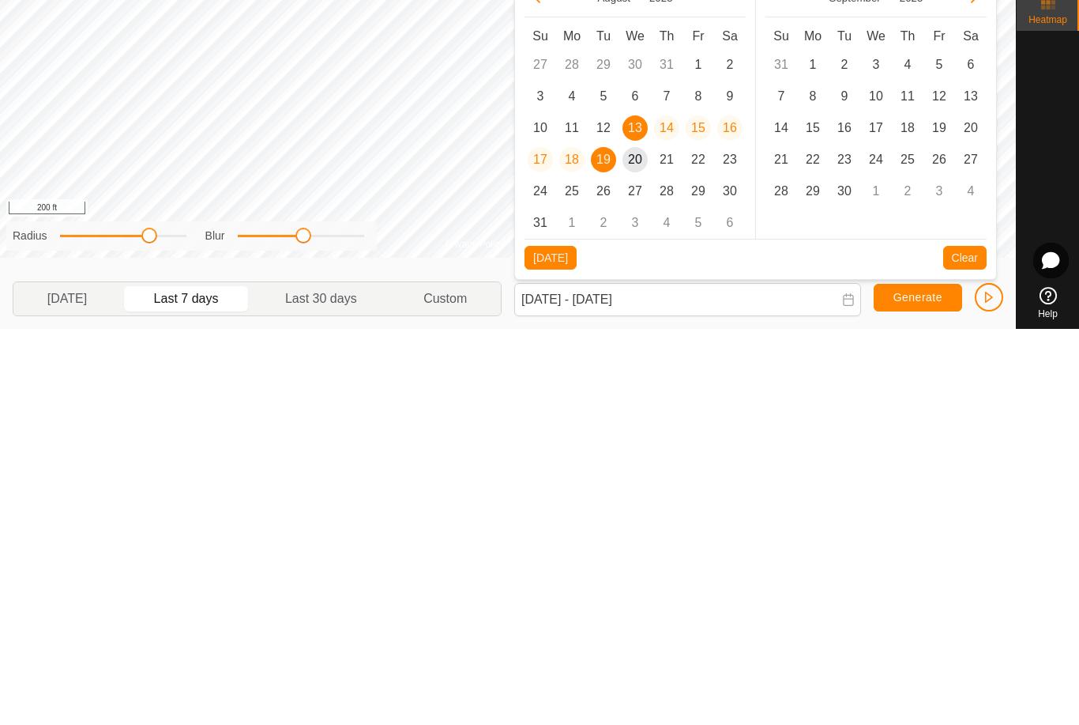
click at [665, 480] on span "7" at bounding box center [666, 492] width 25 height 25
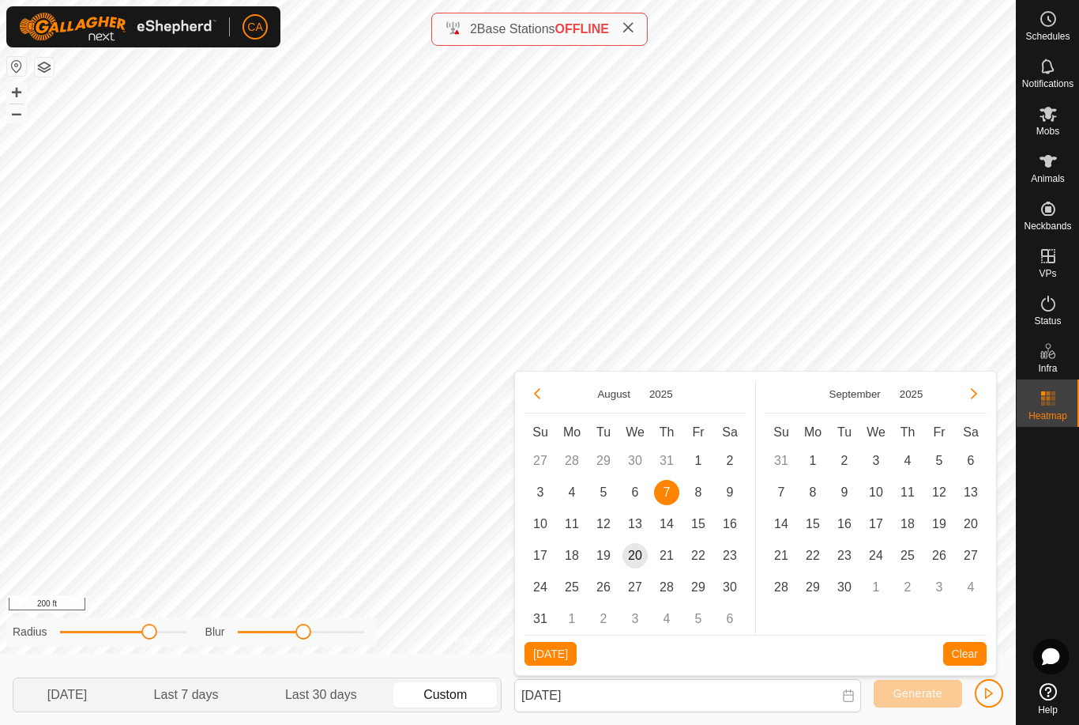
click at [630, 551] on span "20" at bounding box center [635, 555] width 25 height 25
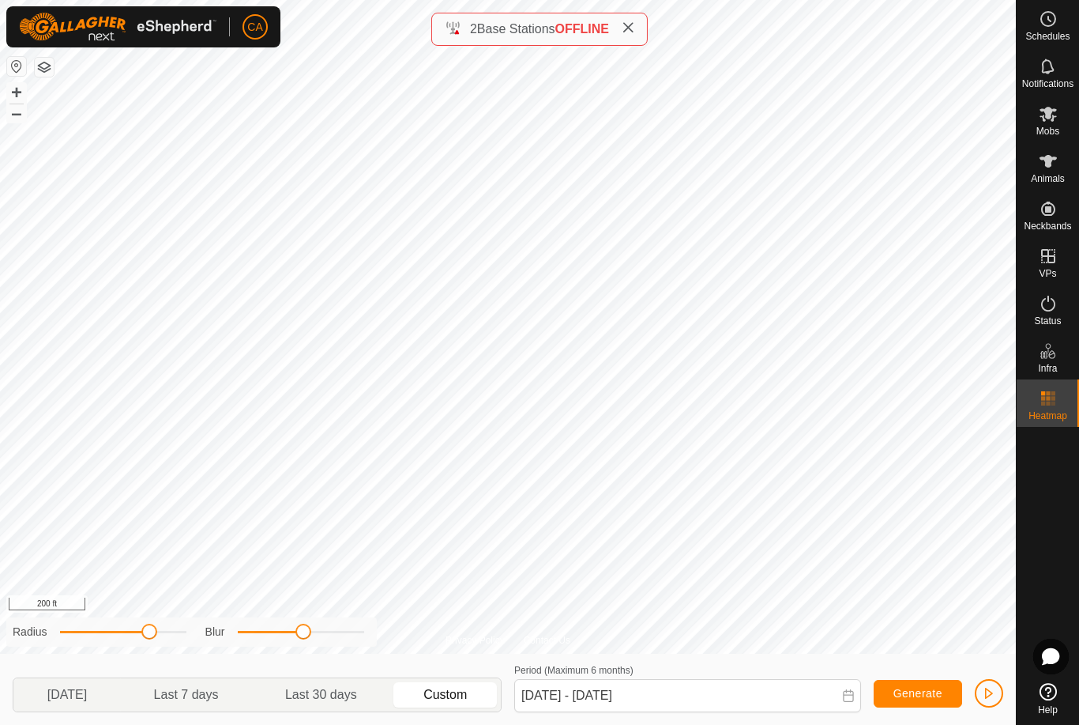
click at [919, 701] on button "Generate" at bounding box center [918, 693] width 88 height 28
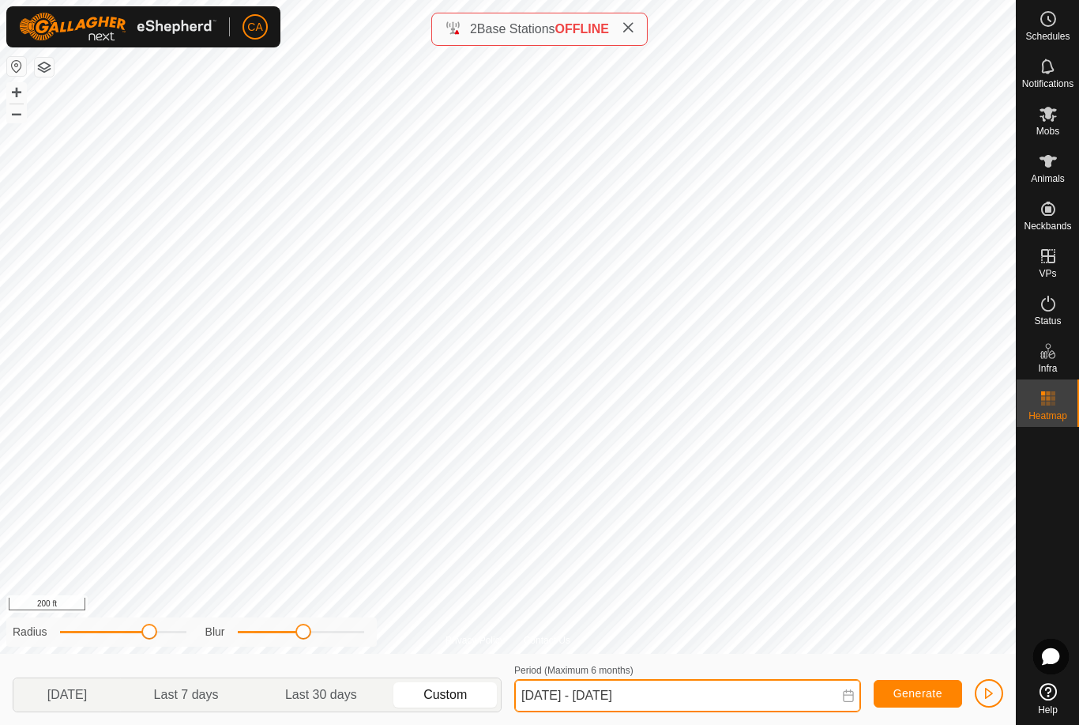
click at [594, 692] on input "[DATE] - [DATE]" at bounding box center [687, 695] width 347 height 33
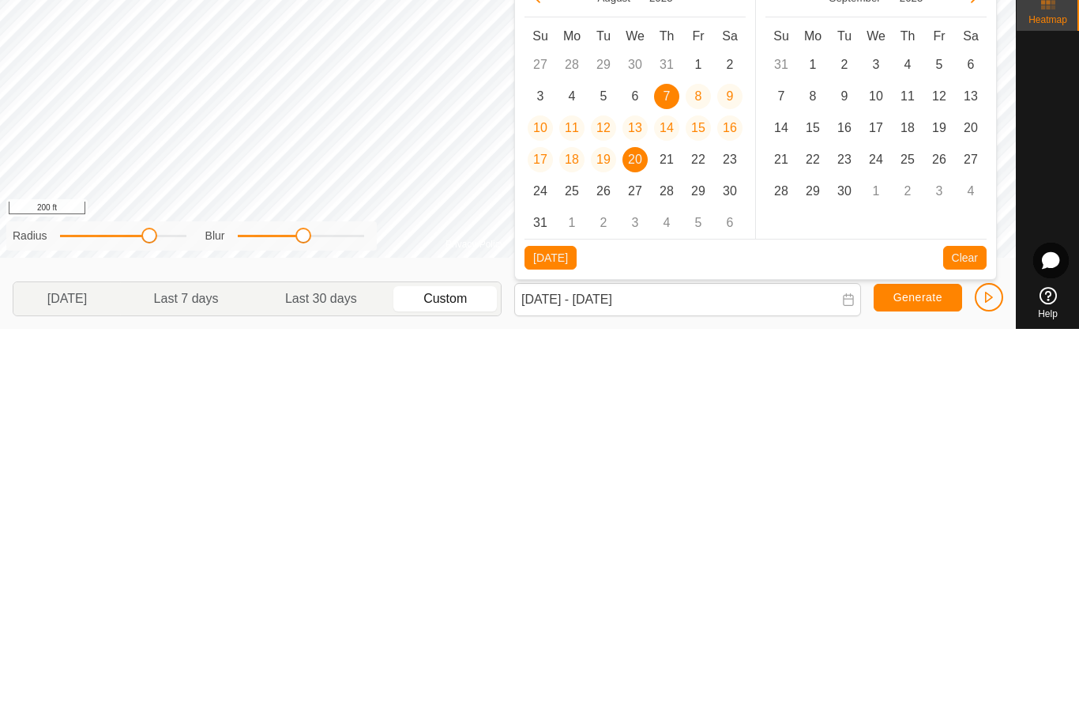
click at [538, 511] on span "10" at bounding box center [540, 523] width 25 height 25
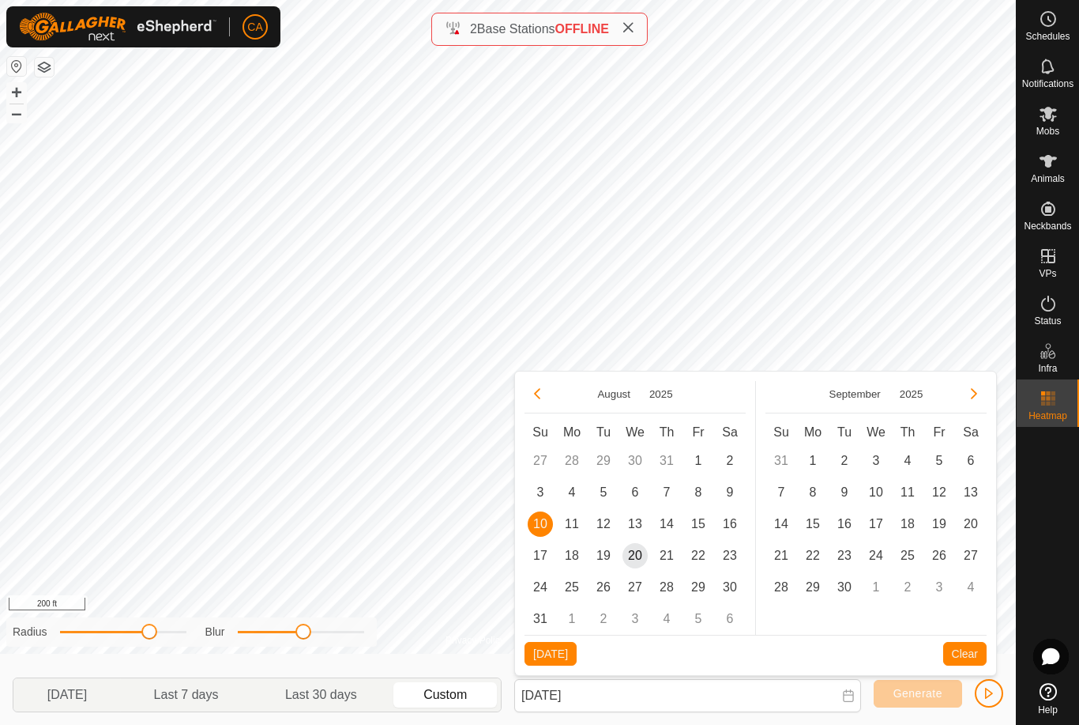
click at [733, 487] on span "9" at bounding box center [729, 492] width 25 height 25
click at [639, 555] on span "20" at bounding box center [635, 555] width 25 height 25
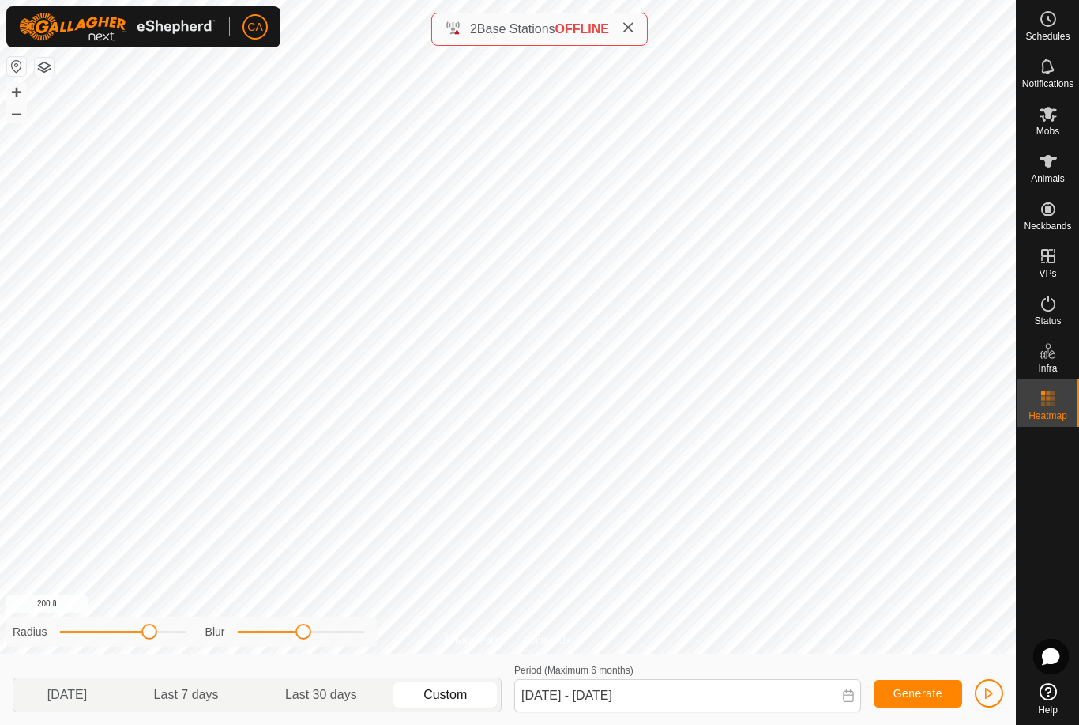
click at [919, 702] on button "Generate" at bounding box center [918, 693] width 88 height 28
click at [155, 634] on span at bounding box center [149, 631] width 16 height 16
